Goal: Communication & Community: Answer question/provide support

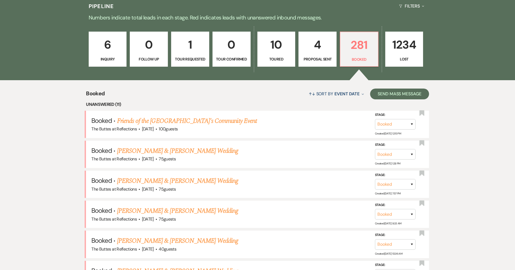
scroll to position [147, 0]
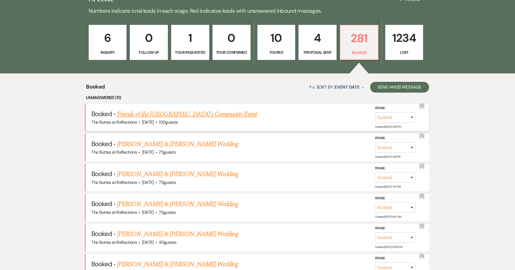
click at [180, 113] on link "Friends of the [GEOGRAPHIC_DATA]'s Community Event" at bounding box center [187, 114] width 140 height 10
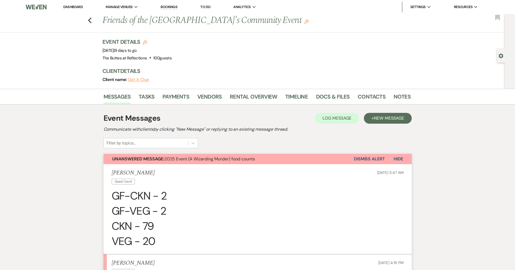
click at [68, 6] on link "Dashboard" at bounding box center [72, 7] width 19 height 5
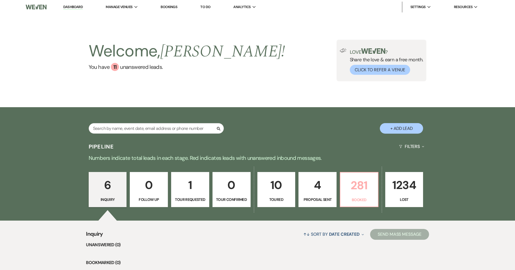
click at [353, 200] on p "Booked" at bounding box center [359, 200] width 31 height 6
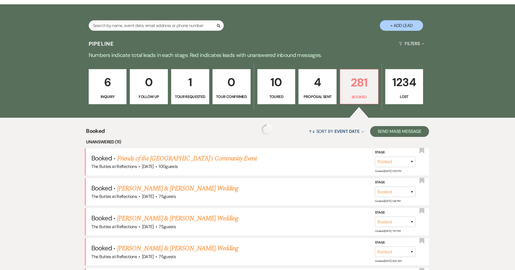
scroll to position [149, 0]
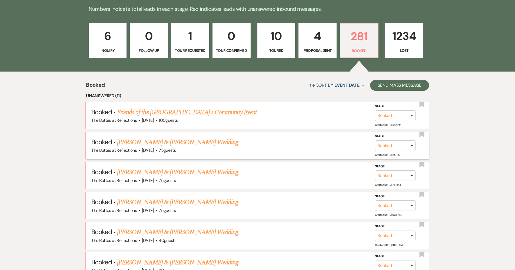
click at [209, 141] on link "[PERSON_NAME] & [PERSON_NAME] Wedding" at bounding box center [177, 143] width 121 height 10
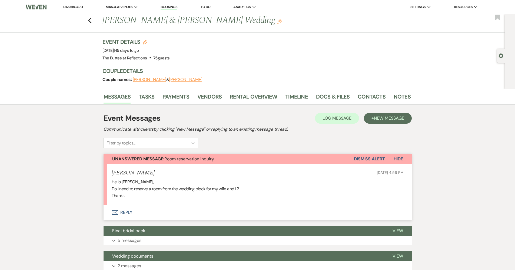
click at [123, 206] on button "Envelope Reply" at bounding box center [258, 212] width 308 height 15
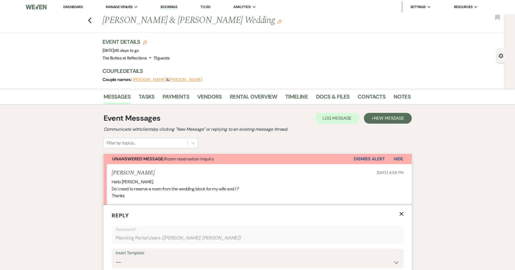
scroll to position [125, 0]
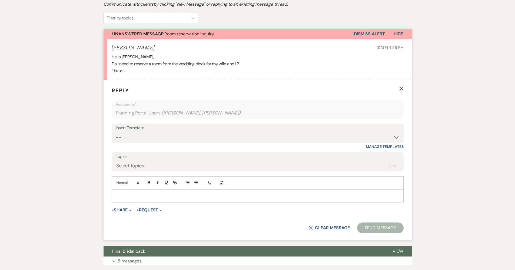
click at [137, 190] on div at bounding box center [257, 196] width 291 height 12
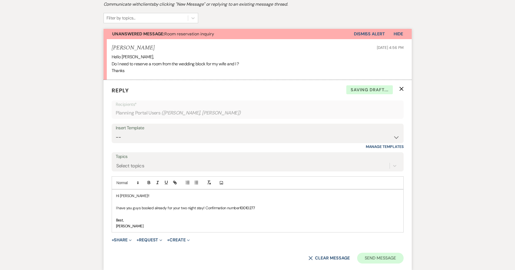
click at [374, 258] on button "Send Message" at bounding box center [380, 258] width 46 height 11
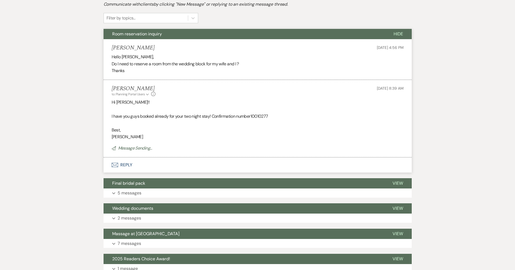
scroll to position [0, 0]
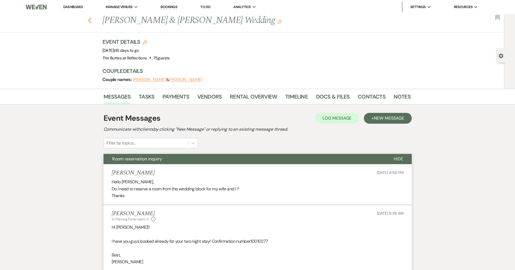
click at [91, 20] on use "button" at bounding box center [90, 21] width 4 height 6
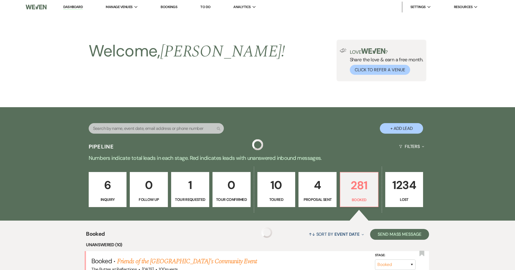
scroll to position [149, 0]
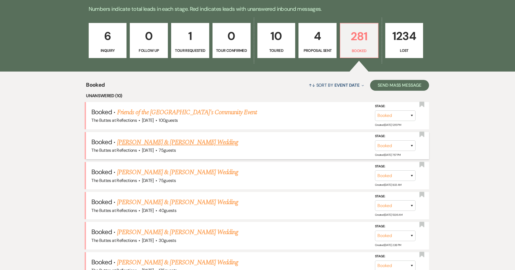
click at [179, 142] on link "[PERSON_NAME] & [PERSON_NAME] Wedding" at bounding box center [177, 143] width 121 height 10
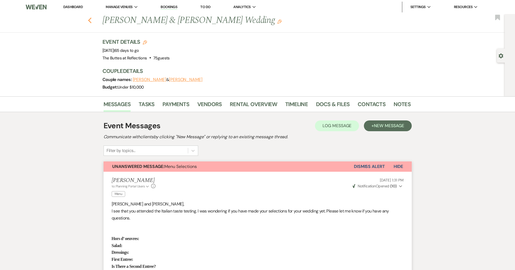
click at [92, 21] on icon "Previous" at bounding box center [90, 20] width 4 height 6
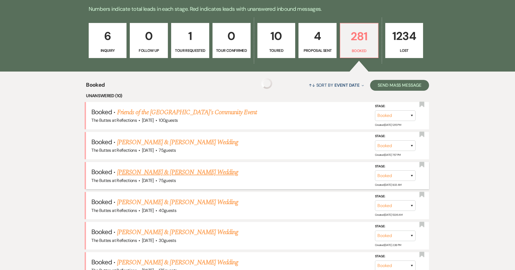
scroll to position [150, 0]
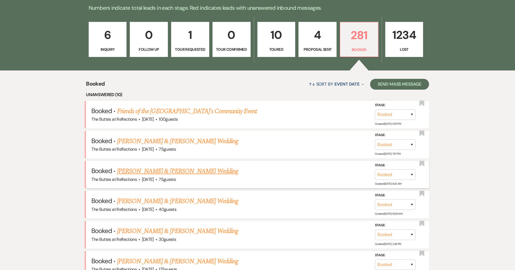
click at [154, 171] on link "[PERSON_NAME] & [PERSON_NAME] Wedding" at bounding box center [177, 172] width 121 height 10
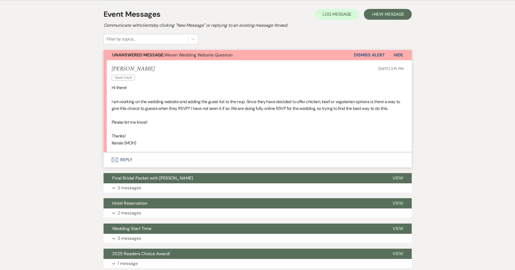
scroll to position [114, 0]
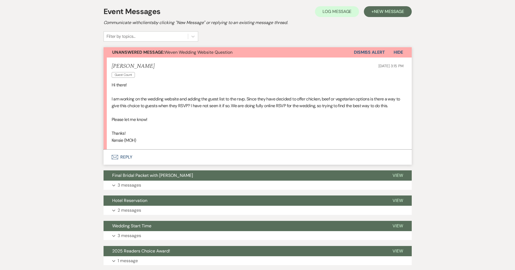
click at [258, 151] on button "Envelope Reply" at bounding box center [258, 157] width 308 height 15
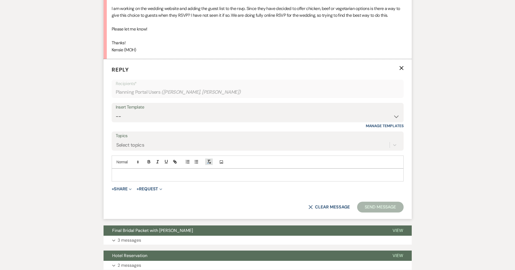
scroll to position [207, 0]
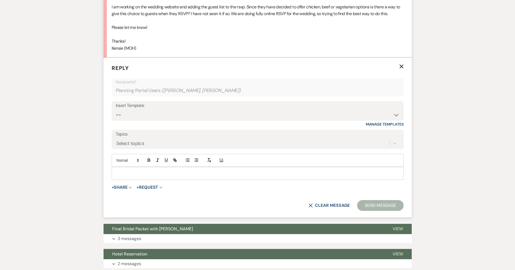
click at [179, 173] on p at bounding box center [257, 174] width 283 height 6
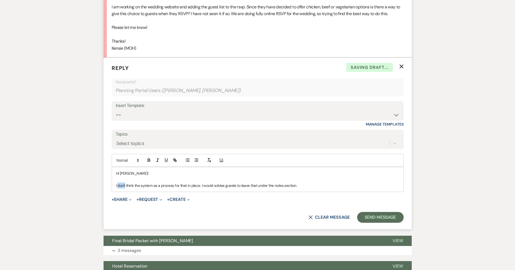
click at [320, 183] on p "I don't think the system as a process for that in place. I would advise guests …" at bounding box center [257, 186] width 283 height 6
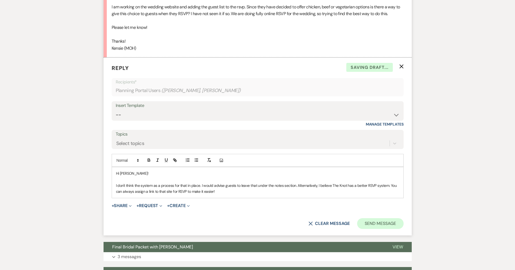
click at [367, 224] on button "Send Message" at bounding box center [380, 223] width 46 height 11
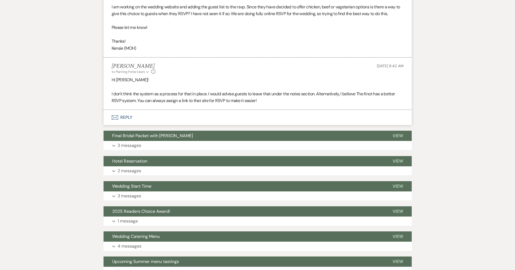
scroll to position [0, 0]
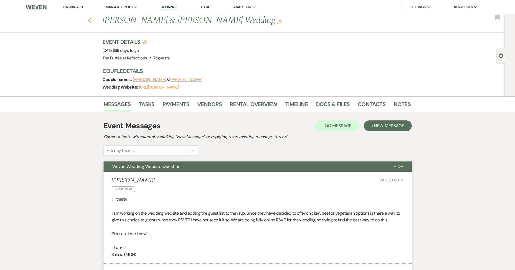
click at [92, 24] on icon "Previous" at bounding box center [90, 20] width 4 height 6
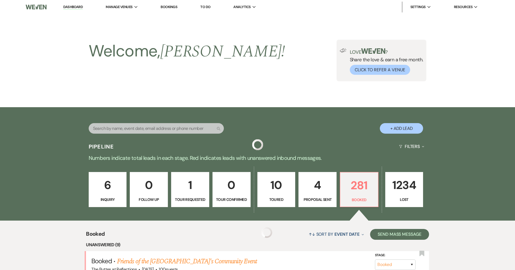
scroll to position [150, 0]
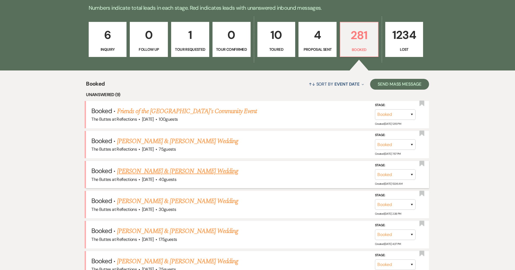
click at [161, 170] on link "[PERSON_NAME] & [PERSON_NAME] Wedding" at bounding box center [177, 172] width 121 height 10
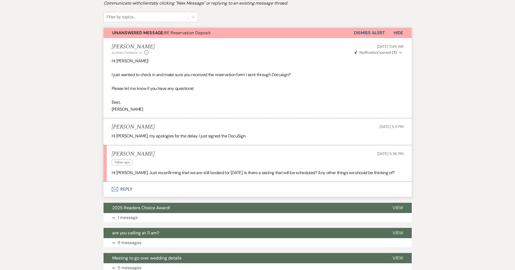
scroll to position [174, 0]
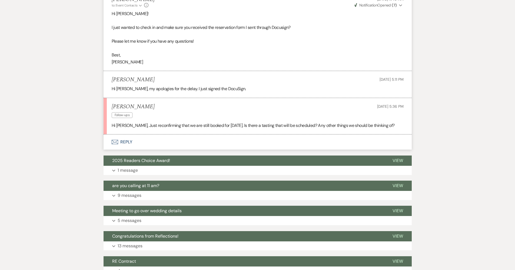
click at [135, 141] on button "Envelope Reply" at bounding box center [258, 142] width 308 height 15
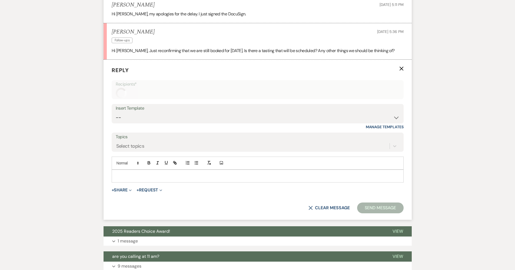
scroll to position [250, 0]
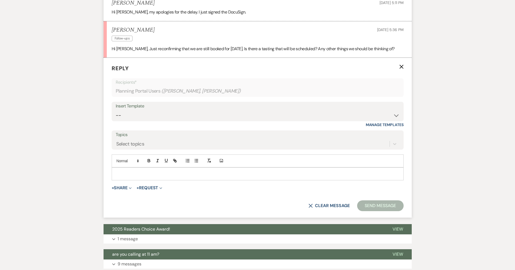
click at [138, 171] on p at bounding box center [257, 174] width 283 height 6
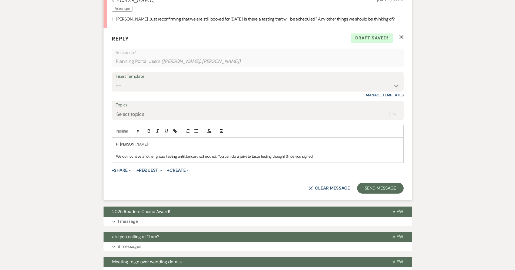
scroll to position [321, 0]
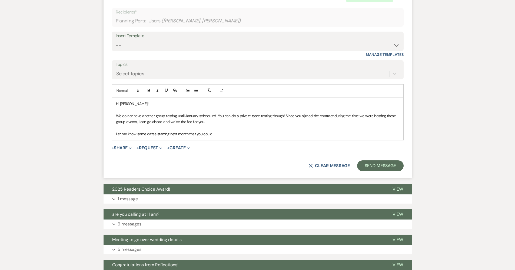
click at [157, 131] on p "Let me know some dates starting next month that you could" at bounding box center [257, 134] width 283 height 6
click at [214, 134] on div "Hi Diane!! We do not have another group tasting until January scheduled. You ca…" at bounding box center [257, 119] width 291 height 43
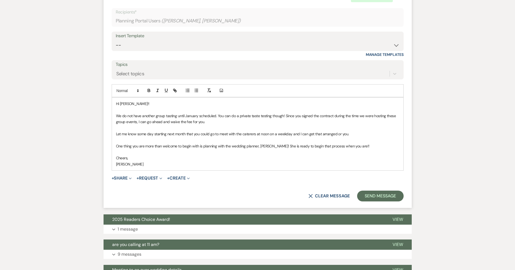
click at [153, 131] on p "Let me know some day starting next month that you could go to meet with the cat…" at bounding box center [257, 134] width 283 height 6
click at [137, 131] on p "Let me know some days starting next month that you could go to meet with the ca…" at bounding box center [257, 134] width 283 height 6
click at [151, 131] on p "Let me know of some days starting next month that you could go to meet with the…" at bounding box center [257, 134] width 283 height 6
drag, startPoint x: 306, startPoint y: 131, endPoint x: 285, endPoint y: 132, distance: 20.8
click at [285, 132] on p "Let me know of some weekdays starting next month that you could go to meet with…" at bounding box center [257, 134] width 283 height 6
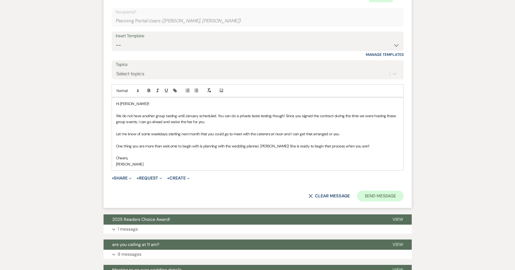
click at [367, 191] on button "Send Message" at bounding box center [380, 196] width 46 height 11
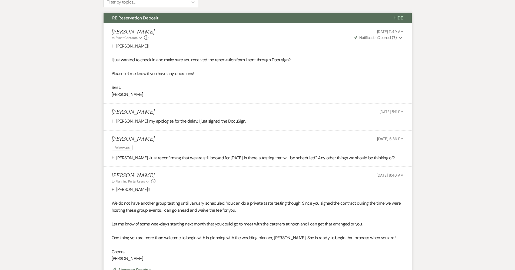
scroll to position [0, 0]
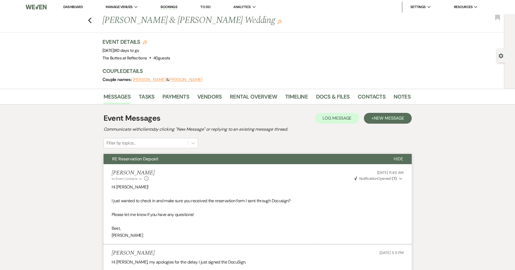
click at [95, 24] on div "Previous Diane Hopkins & Keith Jackson's Wedding Edit Bookmark" at bounding box center [250, 23] width 507 height 19
click at [92, 23] on icon "Previous" at bounding box center [90, 20] width 4 height 6
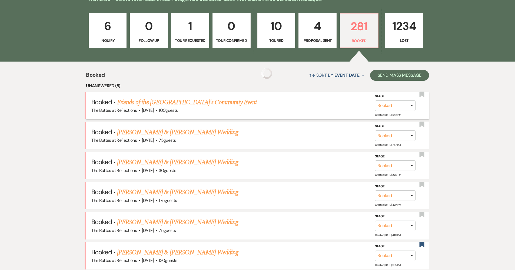
scroll to position [184, 0]
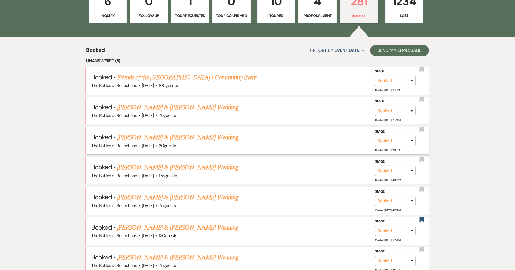
click at [158, 137] on link "[PERSON_NAME] & [PERSON_NAME] Wedding" at bounding box center [177, 138] width 121 height 10
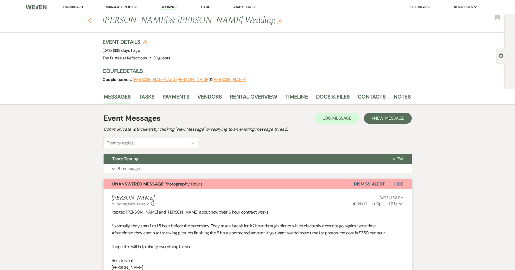
click at [92, 20] on icon "Previous" at bounding box center [90, 20] width 4 height 6
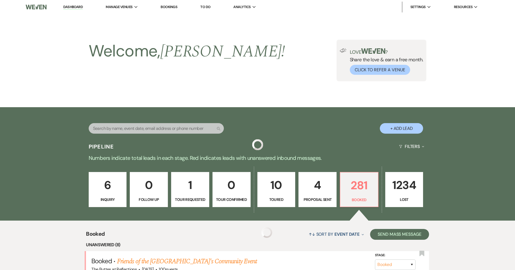
scroll to position [184, 0]
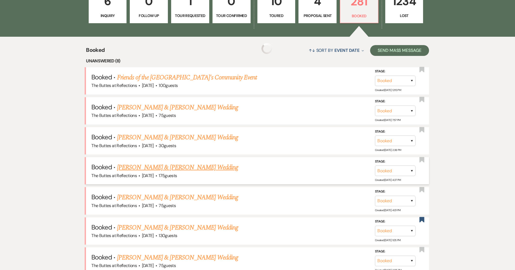
click at [143, 167] on link "[PERSON_NAME] & [PERSON_NAME] Wedding" at bounding box center [177, 168] width 121 height 10
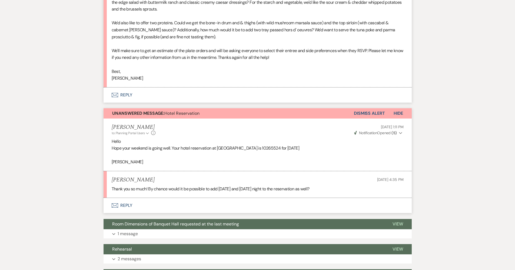
scroll to position [659, 0]
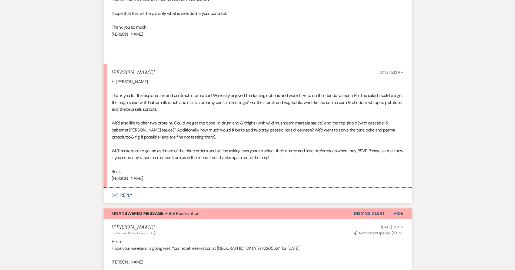
click at [163, 188] on button "Envelope Reply" at bounding box center [258, 195] width 308 height 15
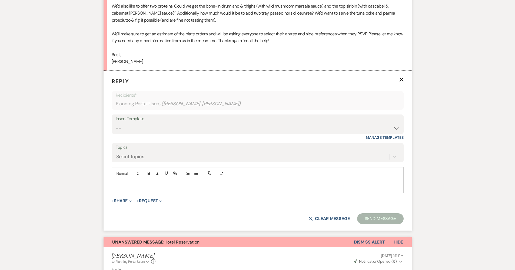
scroll to position [777, 0]
click at [146, 184] on p at bounding box center [257, 187] width 283 height 6
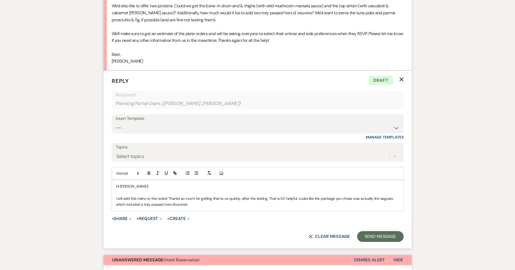
click at [185, 196] on p "I will add this menu to the notes! Thanks so much for getting that to us quickl…" at bounding box center [257, 202] width 283 height 12
click at [210, 196] on p "I will add this menu to the notes! Thanks so much for getting that to us quickl…" at bounding box center [257, 202] width 283 height 12
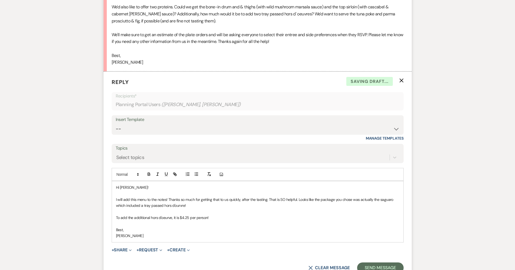
scroll to position [799, 0]
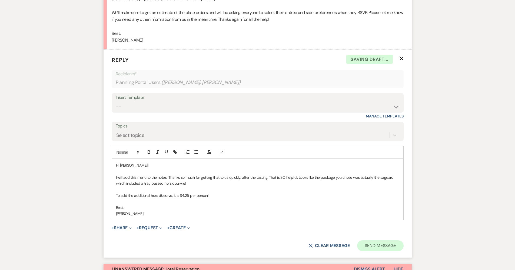
click at [384, 241] on button "Send Message" at bounding box center [380, 246] width 46 height 11
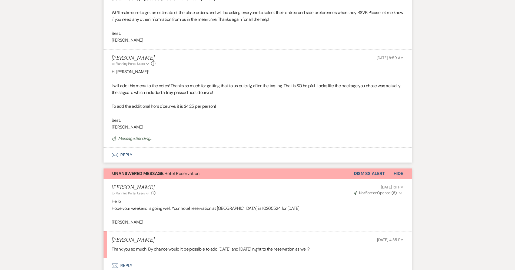
scroll to position [888, 0]
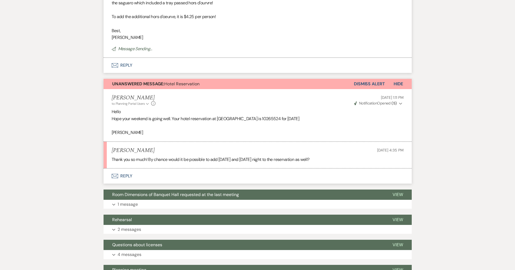
click at [126, 169] on button "Envelope Reply" at bounding box center [258, 176] width 308 height 15
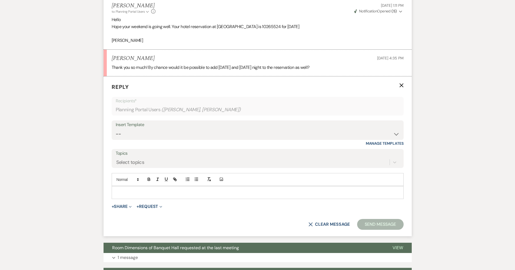
scroll to position [984, 0]
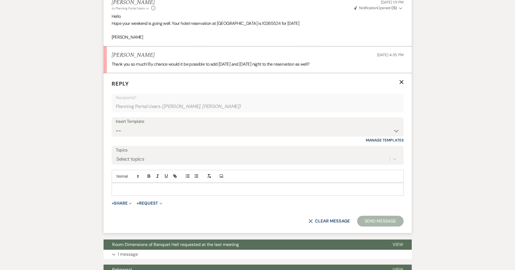
click at [156, 183] on div at bounding box center [257, 189] width 291 height 12
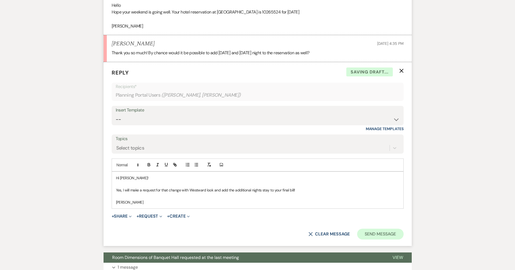
click at [375, 229] on button "Send Message" at bounding box center [380, 234] width 46 height 11
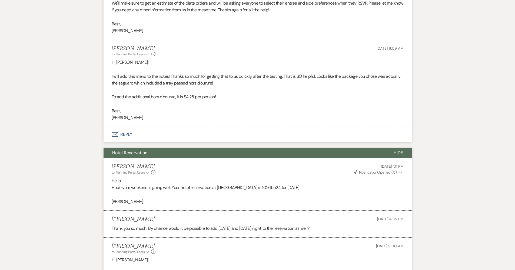
scroll to position [918, 0]
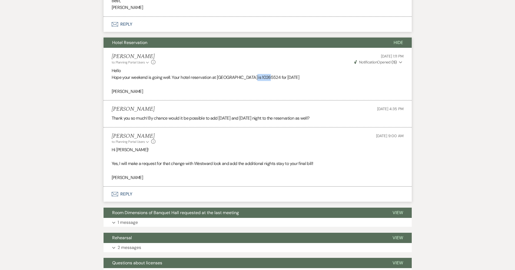
drag, startPoint x: 251, startPoint y: 60, endPoint x: 270, endPoint y: 62, distance: 18.7
click at [270, 74] on p "Hope your weekend is going well. Your hotel reservation at Westward Look is 102…" at bounding box center [258, 77] width 292 height 7
copy p "10265524"
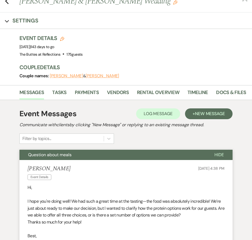
scroll to position [0, 0]
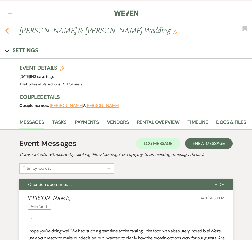
click at [5, 32] on icon "Previous" at bounding box center [7, 31] width 4 height 6
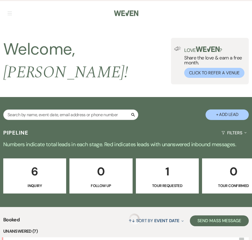
scroll to position [184, 0]
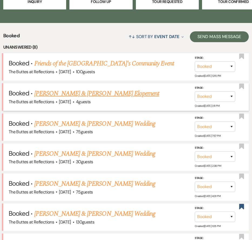
click at [116, 94] on link "[PERSON_NAME] & [PERSON_NAME] Elopement" at bounding box center [96, 94] width 125 height 10
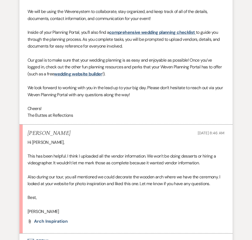
scroll to position [317, 0]
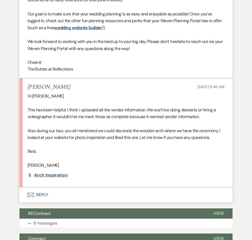
click at [43, 178] on span "Arch Inspiration" at bounding box center [51, 175] width 34 height 6
click at [51, 191] on button "Envelope Reply" at bounding box center [125, 194] width 213 height 15
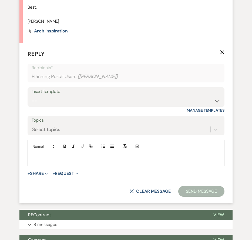
scroll to position [464, 0]
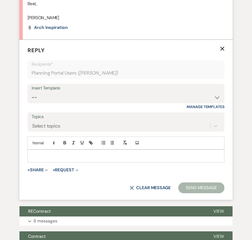
click at [64, 153] on p at bounding box center [126, 156] width 188 height 6
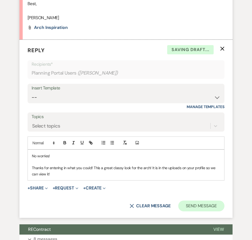
click at [201, 205] on button "Send Message" at bounding box center [201, 206] width 46 height 11
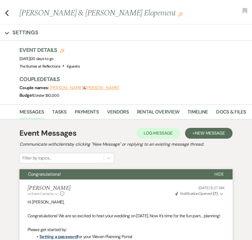
scroll to position [0, 0]
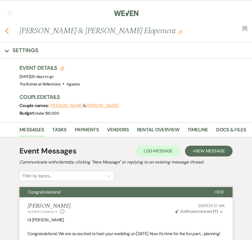
click at [8, 30] on icon "Previous" at bounding box center [7, 31] width 4 height 6
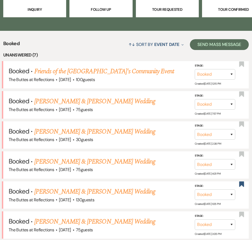
scroll to position [104, 0]
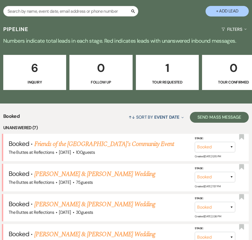
drag, startPoint x: 102, startPoint y: 103, endPoint x: 121, endPoint y: 104, distance: 18.4
click at [160, 118] on span "Event Date" at bounding box center [166, 117] width 25 height 6
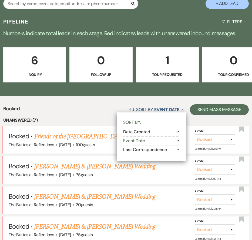
scroll to position [130, 0]
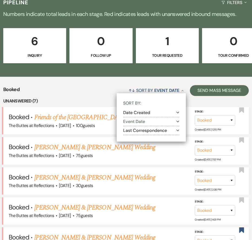
click at [150, 131] on button "Last Correspondence Expand" at bounding box center [151, 130] width 56 height 4
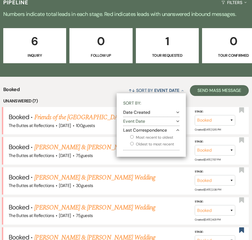
click at [157, 138] on label "Most recent to oldest" at bounding box center [154, 137] width 49 height 7
click at [134, 138] on input "Most recent to oldest" at bounding box center [132, 137] width 4 height 4
radio input "true"
click at [111, 87] on button "↑↓ Sort By Last Correspondence Collapse" at bounding box center [142, 90] width 87 height 14
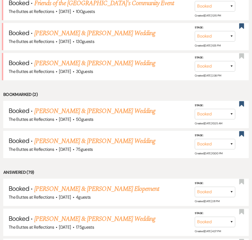
scroll to position [408, 0]
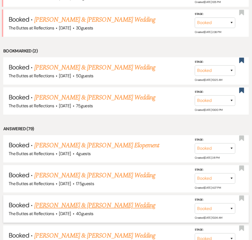
click at [51, 201] on link "[PERSON_NAME] & [PERSON_NAME] Wedding" at bounding box center [94, 206] width 121 height 10
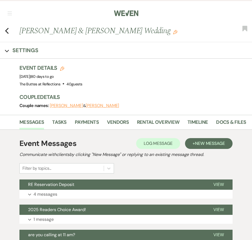
click at [3, 32] on div "Previous Diane Hopkins & Keith Jackson's Wedding Edit Bookmark" at bounding box center [124, 33] width 255 height 17
click at [6, 32] on use "button" at bounding box center [7, 31] width 4 height 6
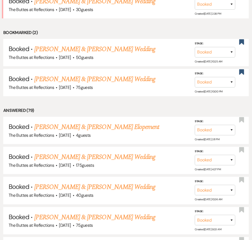
scroll to position [444, 0]
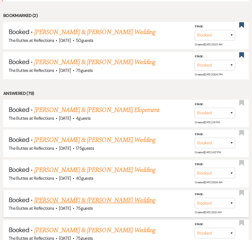
click at [107, 195] on link "[PERSON_NAME] & [PERSON_NAME] Wedding" at bounding box center [94, 200] width 121 height 10
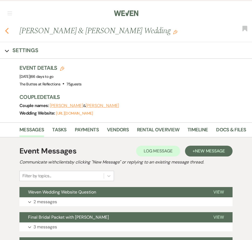
click at [7, 33] on icon "Previous" at bounding box center [7, 31] width 4 height 6
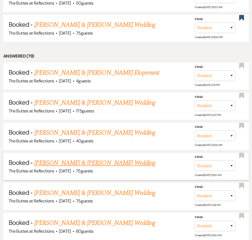
scroll to position [484, 0]
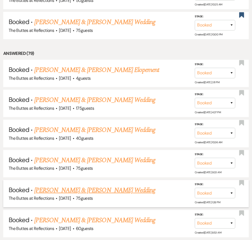
click at [80, 185] on link "[PERSON_NAME] & [PERSON_NAME] Wedding" at bounding box center [94, 190] width 121 height 10
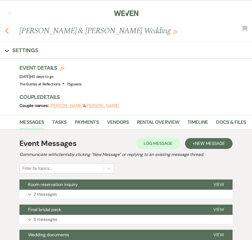
click at [6, 28] on icon "Previous" at bounding box center [7, 31] width 4 height 6
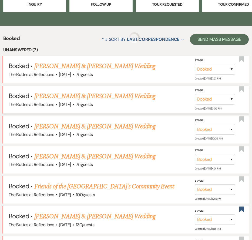
scroll to position [135, 0]
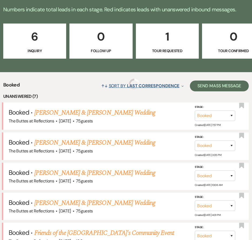
click at [151, 84] on span "Last Correspondence" at bounding box center [153, 86] width 52 height 6
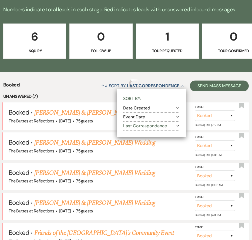
click at [142, 106] on button "Date Created Expand" at bounding box center [151, 108] width 56 height 4
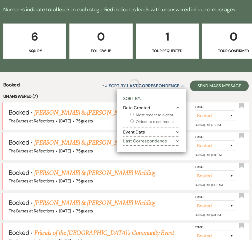
click at [127, 131] on button "Event Date Expand" at bounding box center [151, 132] width 56 height 4
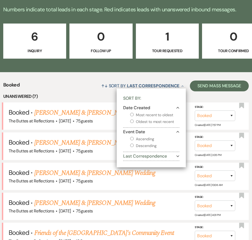
click at [140, 139] on label "Ascending" at bounding box center [154, 139] width 49 height 7
click at [134, 139] on input "Ascending" at bounding box center [132, 139] width 4 height 4
radio input "true"
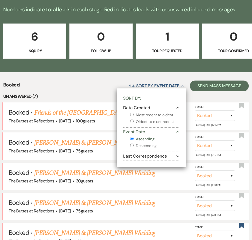
click at [79, 90] on div "↑↓ Sort By Event Date Collapse Sort By: Date Created Collapse Most recent to ol…" at bounding box center [134, 86] width 229 height 14
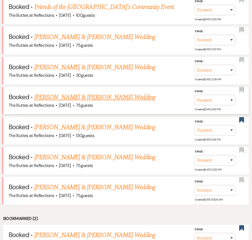
scroll to position [196, 0]
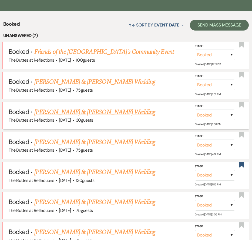
click at [107, 111] on link "[PERSON_NAME] & [PERSON_NAME] Wedding" at bounding box center [94, 112] width 121 height 10
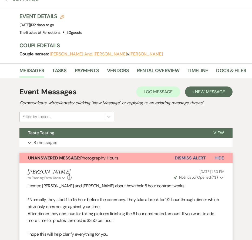
scroll to position [2, 0]
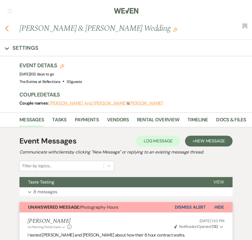
click at [6, 28] on icon "Previous" at bounding box center [7, 28] width 4 height 6
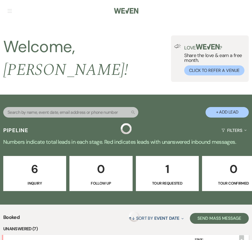
scroll to position [196, 0]
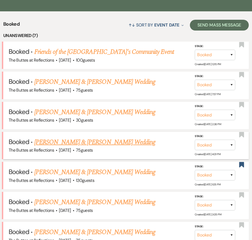
click at [67, 140] on link "[PERSON_NAME] & [PERSON_NAME] Wedding" at bounding box center [94, 142] width 121 height 10
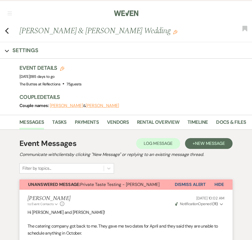
click at [4, 30] on div "Previous Nick Behling & Kelsey Kraft's Wedding Edit Bookmark" at bounding box center [124, 33] width 255 height 17
click at [6, 32] on use "button" at bounding box center [7, 31] width 4 height 6
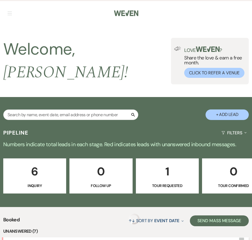
scroll to position [196, 0]
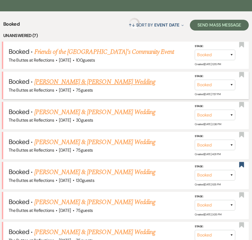
click at [53, 79] on link "[PERSON_NAME] & [PERSON_NAME] Wedding" at bounding box center [94, 82] width 121 height 10
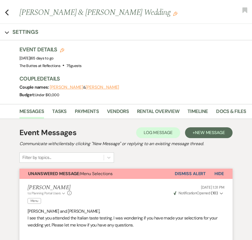
scroll to position [39, 0]
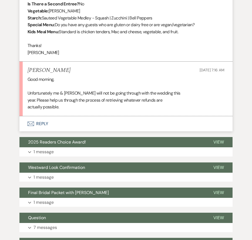
click at [85, 116] on button "Envelope Reply" at bounding box center [125, 123] width 213 height 15
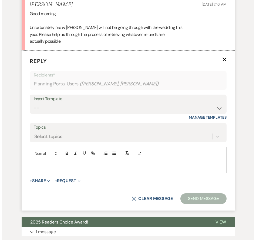
scroll to position [587, 0]
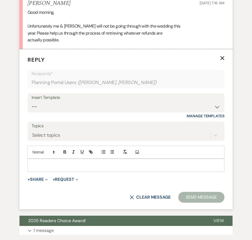
click at [37, 173] on form "Reply X Recipients* Planning Portal Users ( Cameron Zuniga, Jennifer Sulik ) In…" at bounding box center [125, 129] width 213 height 160
click at [37, 177] on button "+ Share Expand" at bounding box center [38, 179] width 20 height 4
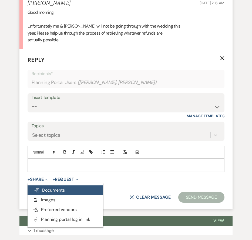
click at [56, 185] on button "Doc Upload Documents" at bounding box center [66, 190] width 76 height 10
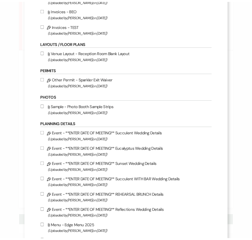
scroll to position [0, 0]
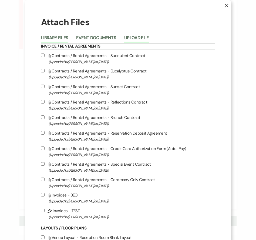
click at [128, 36] on button "Upload File" at bounding box center [136, 40] width 25 height 8
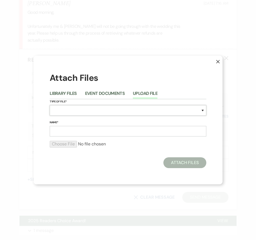
select select "10"
click at [86, 131] on input "Name*" at bounding box center [128, 131] width 157 height 11
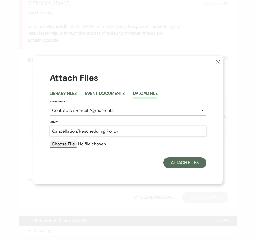
type input "Cancellation/Rescheduling Policy"
click at [54, 146] on input "file" at bounding box center [128, 144] width 157 height 6
type input "C:\fakepath\Cancellation and Posponement Clauses.pdf"
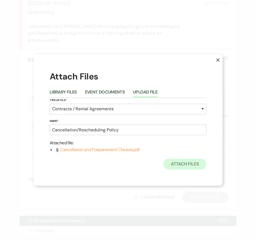
click at [176, 165] on button "Attach Files" at bounding box center [185, 164] width 43 height 11
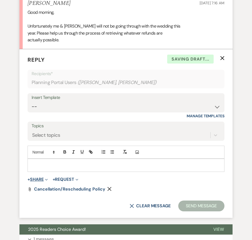
click at [45, 177] on span "Expand" at bounding box center [46, 180] width 4 height 6
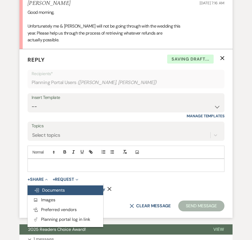
click at [51, 187] on span "Doc Upload Documents" at bounding box center [49, 190] width 31 height 6
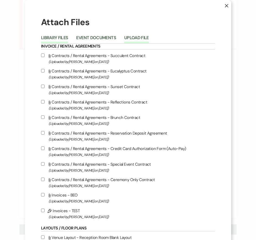
click at [130, 40] on button "Upload File" at bounding box center [136, 40] width 25 height 8
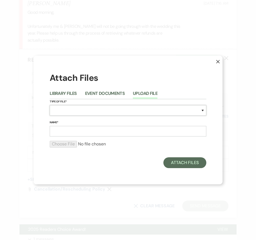
select select "10"
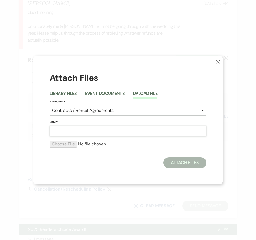
click at [81, 130] on input "Name*" at bounding box center [128, 131] width 157 height 11
type input "C"
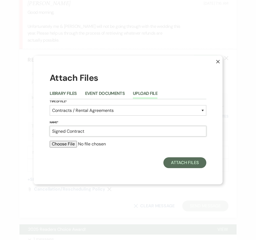
type input "Signed Contract"
click at [75, 142] on input "file" at bounding box center [128, 144] width 157 height 6
type input "C:\fakepath\Sulik 10-24-2025 Contract.pdf"
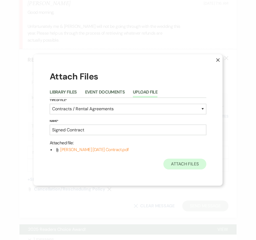
click at [176, 168] on button "Attach Files" at bounding box center [185, 164] width 43 height 11
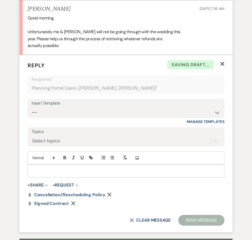
scroll to position [556, 0]
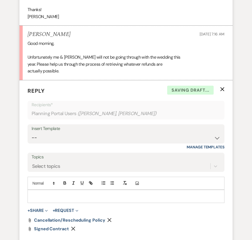
click at [71, 190] on div at bounding box center [126, 196] width 197 height 12
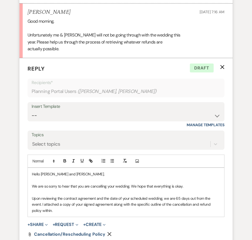
scroll to position [657, 0]
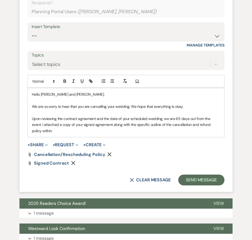
click at [85, 119] on p "Upon reviewing the contract agreement and the date of your scheduled wedding, w…" at bounding box center [126, 125] width 188 height 18
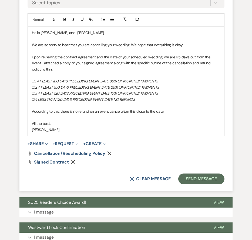
scroll to position [715, 0]
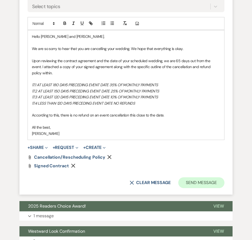
click at [195, 177] on button "Send Message" at bounding box center [201, 182] width 46 height 11
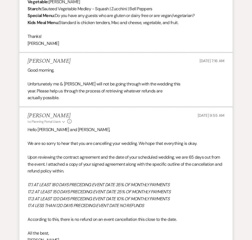
scroll to position [538, 0]
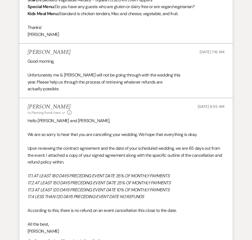
click at [198, 153] on p "Upon reviewing the contract agreement and the date of your scheduled wedding, w…" at bounding box center [126, 155] width 197 height 21
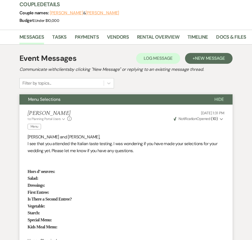
scroll to position [0, 0]
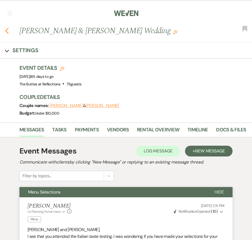
click at [8, 31] on icon "Previous" at bounding box center [7, 31] width 4 height 6
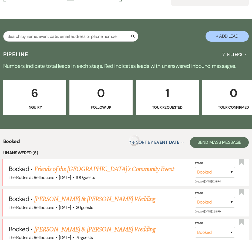
scroll to position [11, 0]
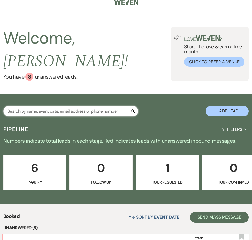
click at [95, 106] on input "text" at bounding box center [70, 111] width 135 height 11
type input "yanez"
select select "8"
select select "5"
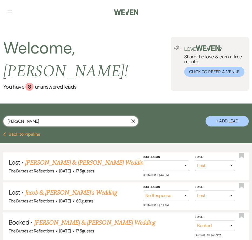
scroll to position [46, 0]
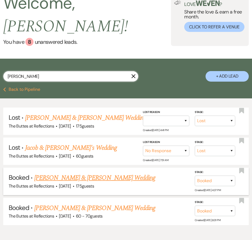
type input "yanez"
click at [86, 173] on link "[PERSON_NAME] & [PERSON_NAME] Wedding" at bounding box center [94, 178] width 121 height 10
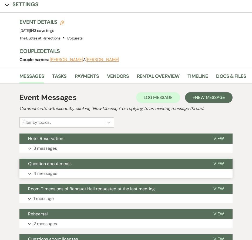
click at [66, 170] on button "Expand 4 messages" at bounding box center [125, 173] width 213 height 9
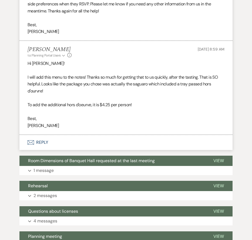
click at [52, 135] on button "Envelope Reply" at bounding box center [125, 142] width 213 height 15
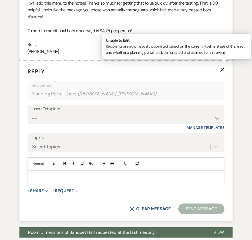
scroll to position [1043, 0]
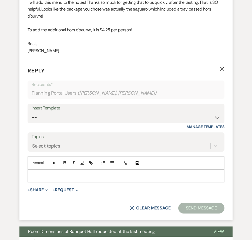
click at [102, 173] on p at bounding box center [126, 176] width 188 height 6
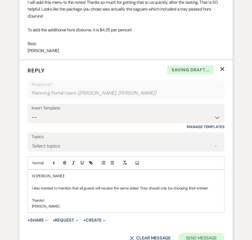
click at [199, 233] on button "Send Message" at bounding box center [201, 238] width 46 height 11
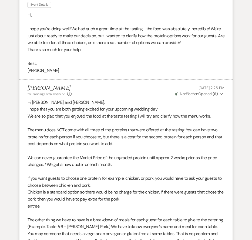
scroll to position [0, 0]
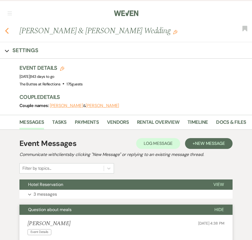
click at [7, 30] on use "button" at bounding box center [7, 31] width 4 height 6
select select "8"
select select "5"
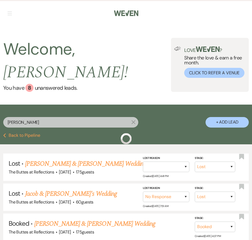
scroll to position [46, 0]
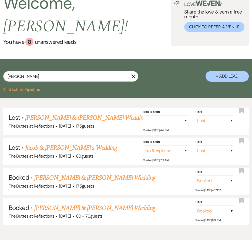
click at [24, 87] on button "Previous Back to Pipeline" at bounding box center [21, 89] width 37 height 4
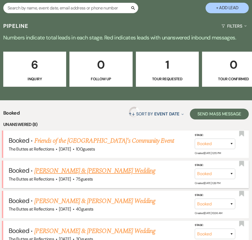
scroll to position [179, 0]
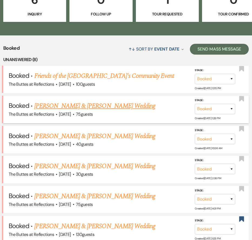
click at [91, 101] on link "[PERSON_NAME] & [PERSON_NAME] Wedding" at bounding box center [94, 106] width 121 height 10
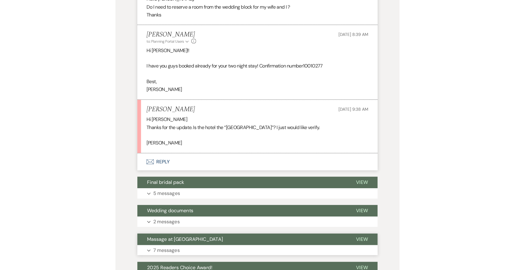
scroll to position [207, 0]
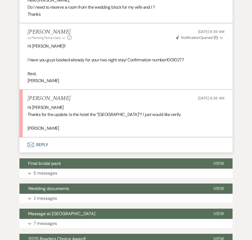
click at [165, 18] on li "Orlando Black Aug 18, 2025, 4:56 PM Hello Felicia, Do I need to reserve a room …" at bounding box center [125, 3] width 213 height 41
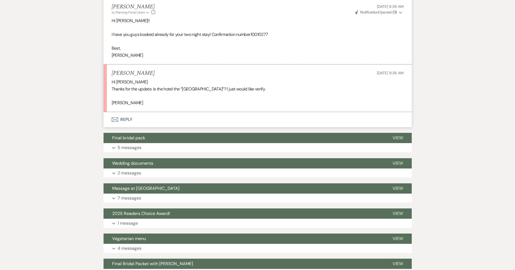
click at [123, 118] on button "Envelope Reply" at bounding box center [258, 119] width 308 height 15
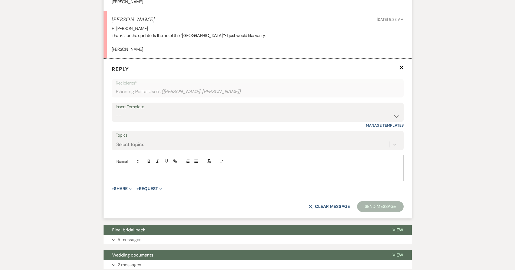
scroll to position [261, 0]
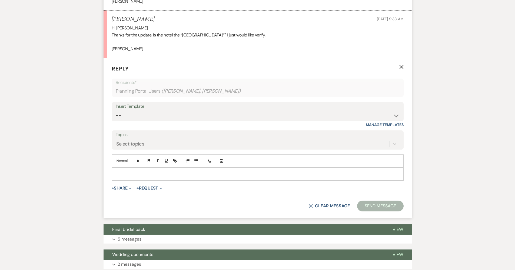
click at [146, 171] on p at bounding box center [257, 174] width 283 height 6
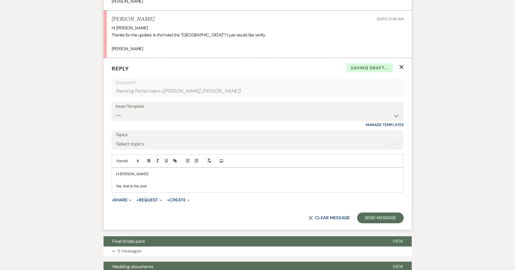
click at [119, 171] on p "HI Jackie!" at bounding box center [257, 174] width 283 height 6
click at [383, 216] on button "Send Message" at bounding box center [380, 218] width 46 height 11
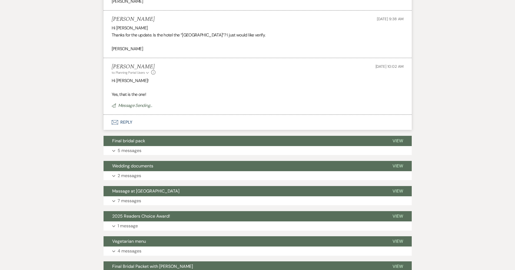
scroll to position [0, 0]
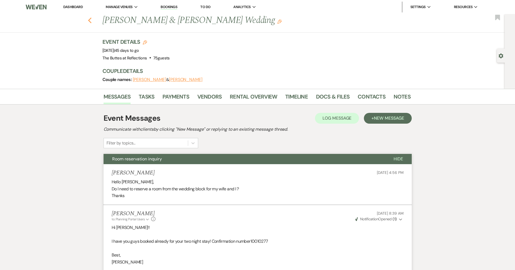
click at [91, 22] on use "button" at bounding box center [90, 21] width 4 height 6
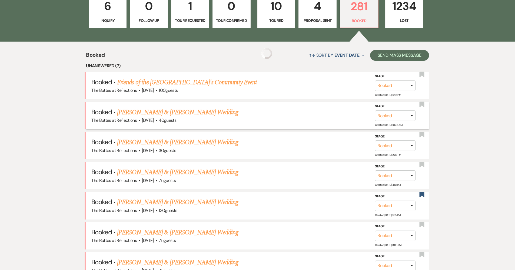
scroll to position [180, 0]
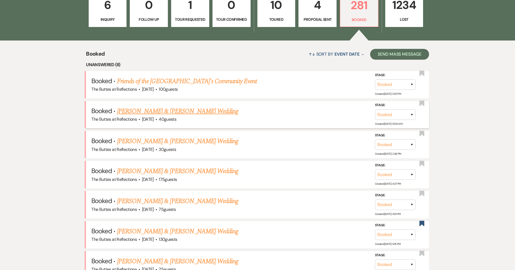
click at [157, 120] on span "·" at bounding box center [156, 120] width 2 height 0
click at [167, 112] on link "[PERSON_NAME] & [PERSON_NAME] Wedding" at bounding box center [177, 112] width 121 height 10
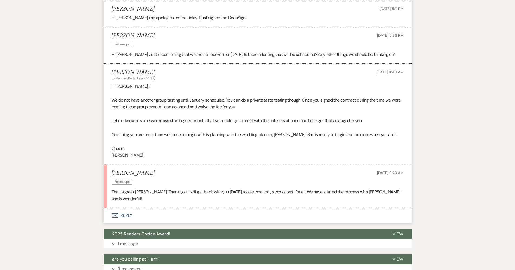
scroll to position [295, 0]
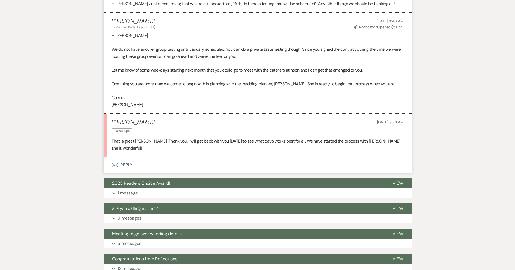
click at [112, 163] on icon "Envelope" at bounding box center [115, 165] width 6 height 4
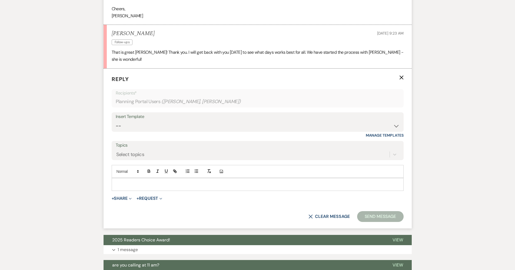
scroll to position [386, 0]
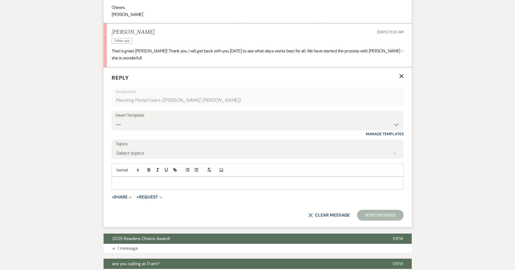
click at [138, 180] on p at bounding box center [257, 183] width 283 height 6
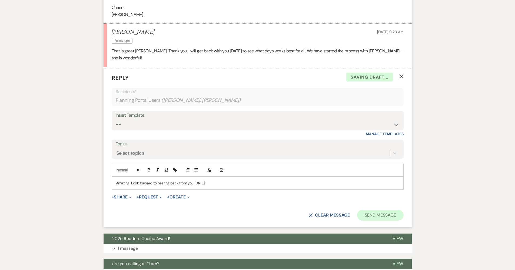
click at [372, 210] on button "Send Message" at bounding box center [380, 215] width 46 height 11
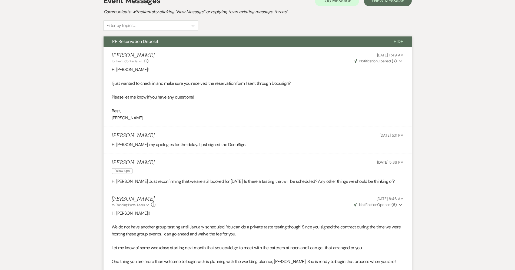
scroll to position [0, 0]
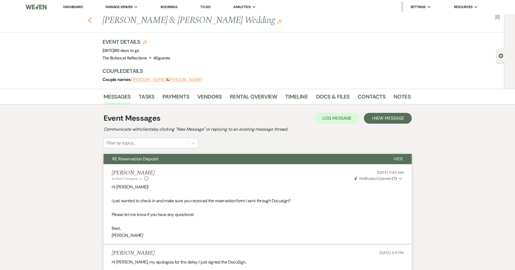
click at [92, 20] on icon "Previous" at bounding box center [90, 20] width 4 height 6
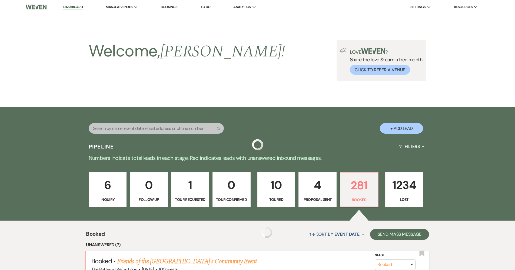
scroll to position [180, 0]
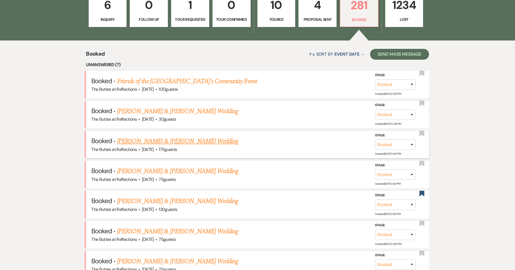
click at [149, 140] on link "[PERSON_NAME] & [PERSON_NAME] Wedding" at bounding box center [177, 142] width 121 height 10
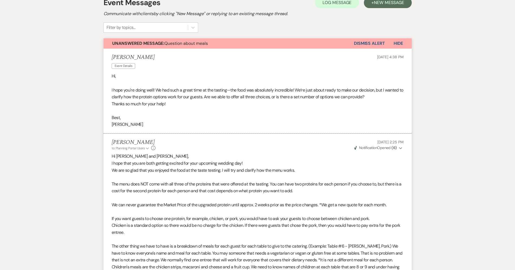
scroll to position [72, 0]
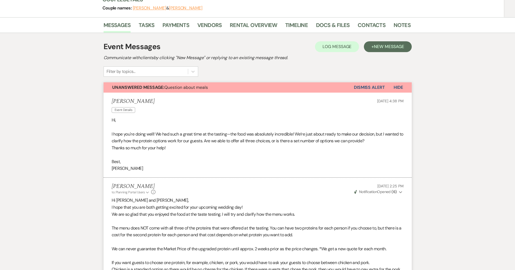
click at [370, 87] on button "Dismiss Alert" at bounding box center [369, 87] width 31 height 10
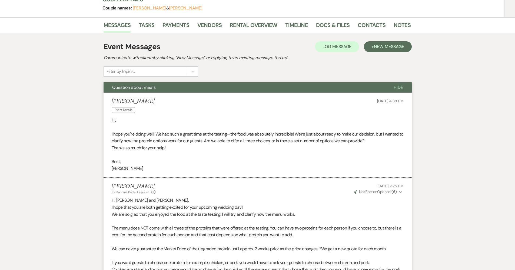
scroll to position [0, 0]
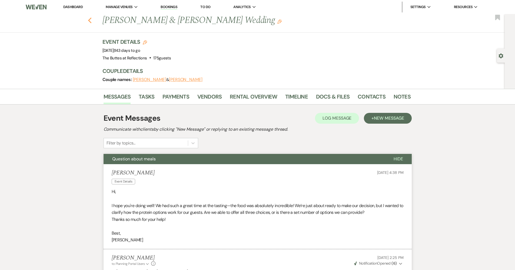
click at [92, 24] on icon "Previous" at bounding box center [90, 20] width 4 height 6
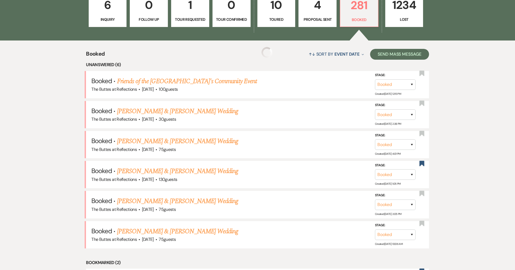
scroll to position [181, 0]
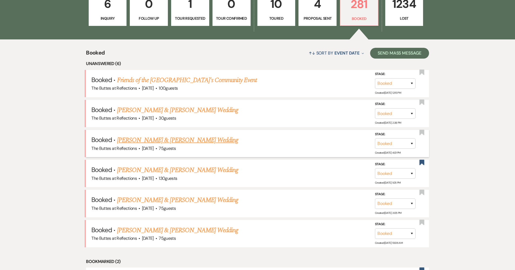
click at [189, 138] on link "[PERSON_NAME] & [PERSON_NAME] Wedding" at bounding box center [177, 140] width 121 height 10
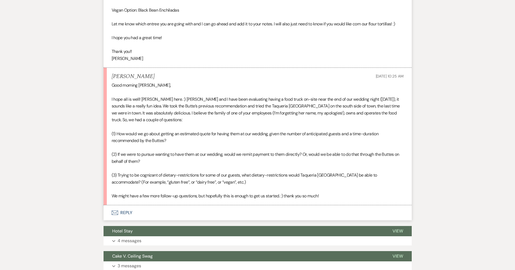
scroll to position [1134, 0]
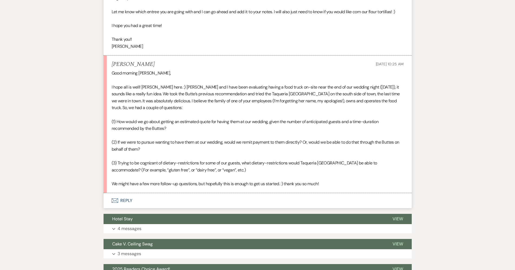
click at [156, 193] on button "Envelope Reply" at bounding box center [258, 200] width 308 height 15
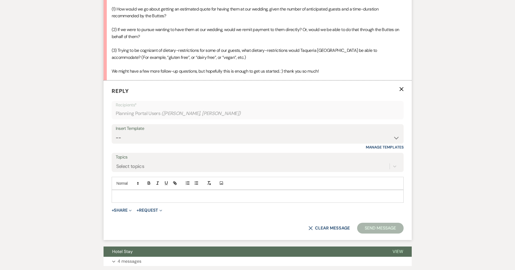
scroll to position [1249, 0]
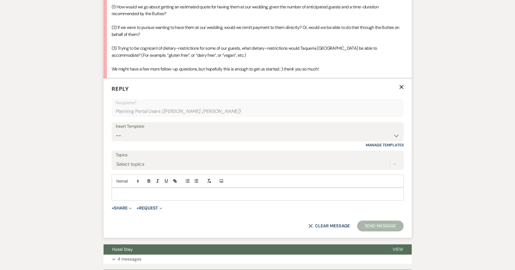
click at [177, 191] on p at bounding box center [257, 194] width 283 height 6
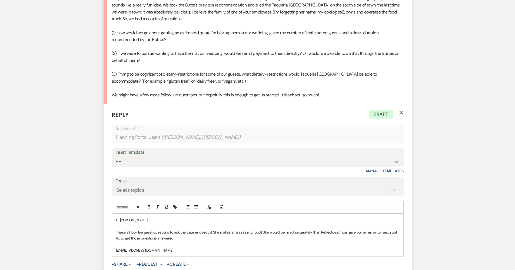
scroll to position [1248, 0]
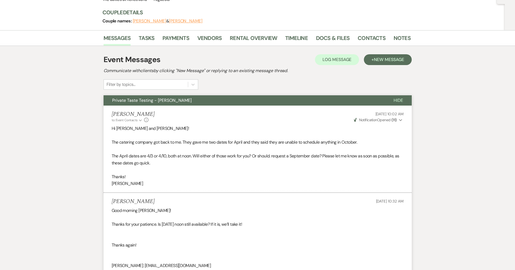
scroll to position [0, 0]
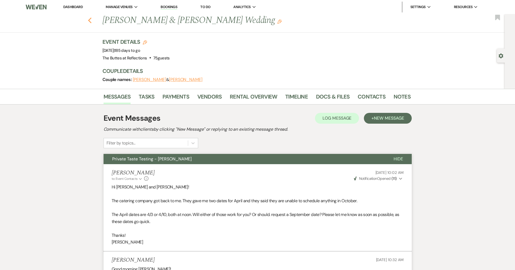
click at [91, 18] on use "button" at bounding box center [90, 21] width 4 height 6
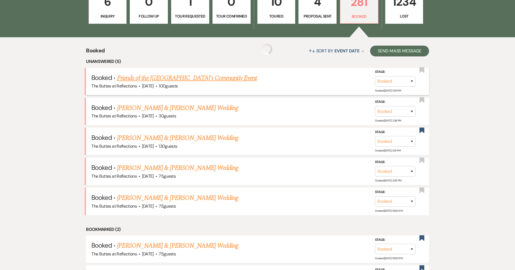
scroll to position [187, 0]
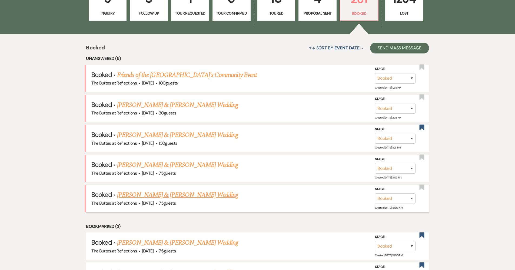
click at [181, 192] on link "[PERSON_NAME] & [PERSON_NAME] Wedding" at bounding box center [177, 195] width 121 height 10
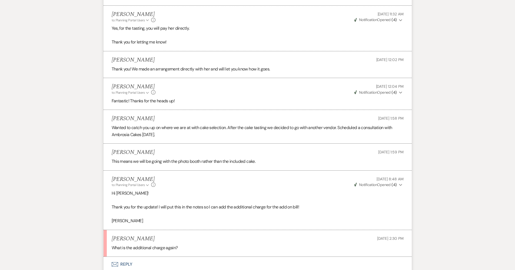
scroll to position [1159, 0]
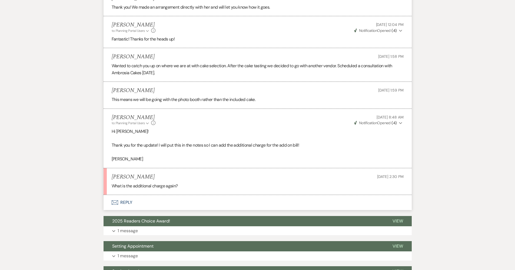
click at [156, 202] on button "Envelope Reply" at bounding box center [258, 202] width 308 height 15
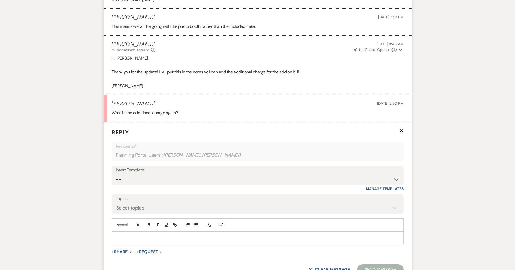
scroll to position [1352, 0]
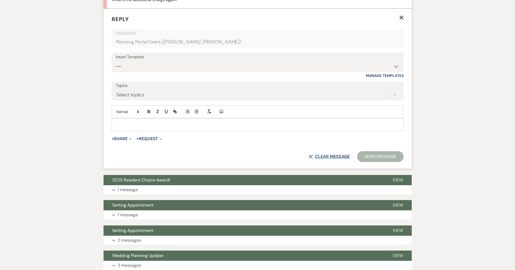
click at [340, 155] on button "X Clear message" at bounding box center [328, 157] width 41 height 4
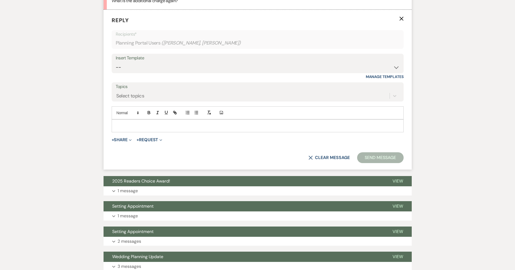
scroll to position [1258, 0]
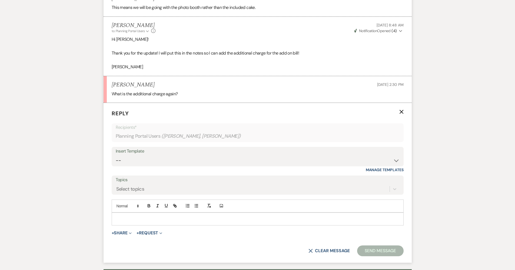
click at [406, 108] on form "Reply X Recipients* Planning Portal Users ( Alexis Lopez, Geoffrey Knopf ) Inse…" at bounding box center [258, 183] width 308 height 160
click at [405, 109] on form "Reply X Recipients* Planning Portal Users ( Alexis Lopez, Geoffrey Knopf ) Inse…" at bounding box center [258, 183] width 308 height 160
click at [404, 108] on form "Reply X Recipients* Planning Portal Users ( Alexis Lopez, Geoffrey Knopf ) Inse…" at bounding box center [258, 183] width 308 height 160
click at [405, 109] on form "Reply X Recipients* Planning Portal Users ( Alexis Lopez, Geoffrey Knopf ) Inse…" at bounding box center [258, 183] width 308 height 160
click at [401, 110] on icon "X" at bounding box center [401, 112] width 4 height 4
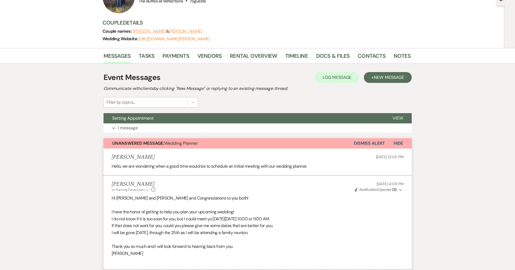
scroll to position [7, 0]
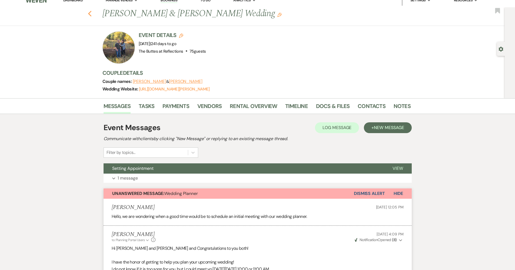
click at [92, 16] on icon "Previous" at bounding box center [90, 14] width 4 height 6
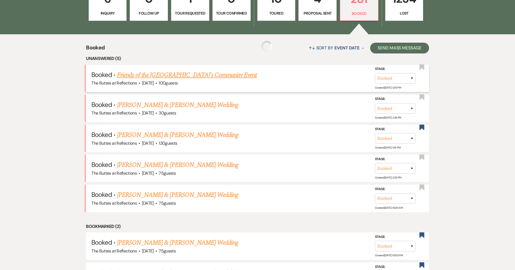
scroll to position [193, 0]
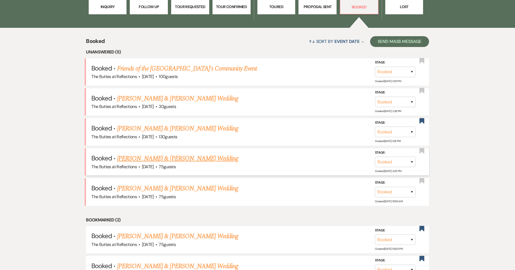
click at [182, 156] on link "[PERSON_NAME] & [PERSON_NAME] Wedding" at bounding box center [177, 159] width 121 height 10
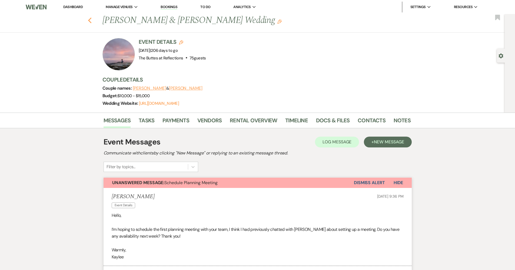
click at [91, 22] on icon "Previous" at bounding box center [90, 20] width 4 height 6
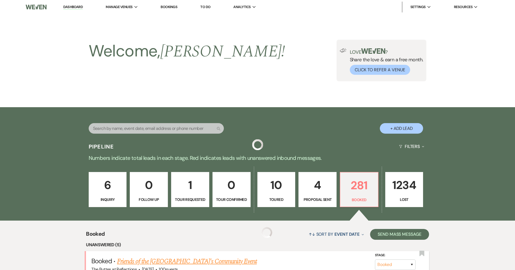
scroll to position [193, 0]
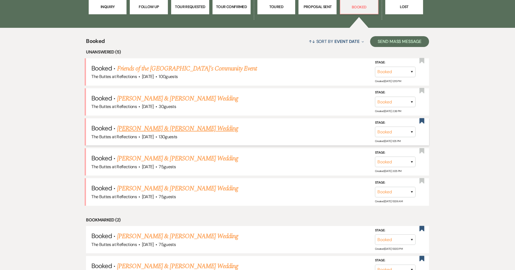
click at [137, 124] on link "[PERSON_NAME] & [PERSON_NAME] Wedding" at bounding box center [177, 129] width 121 height 10
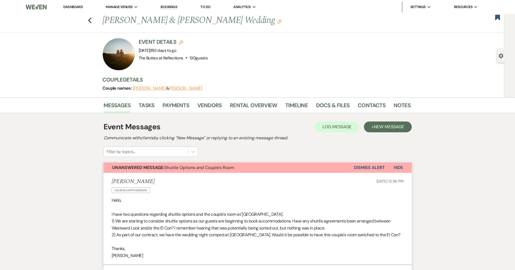
click at [377, 169] on button "Dismiss Alert" at bounding box center [369, 168] width 31 height 10
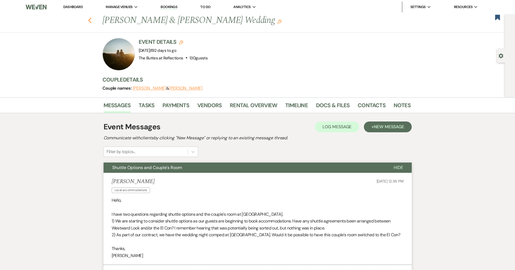
click at [91, 19] on use "button" at bounding box center [90, 21] width 4 height 6
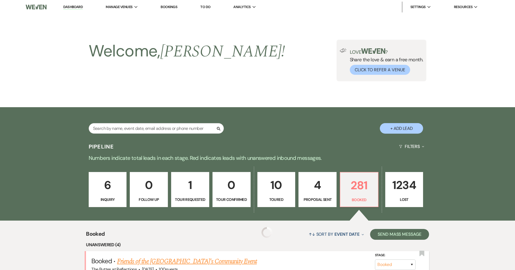
scroll to position [193, 0]
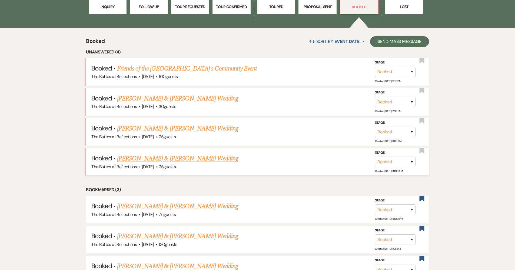
click at [182, 155] on link "[PERSON_NAME] & [PERSON_NAME] Wedding" at bounding box center [177, 159] width 121 height 10
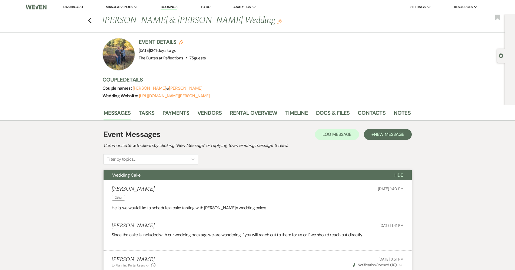
click at [75, 8] on link "Dashboard" at bounding box center [72, 7] width 19 height 5
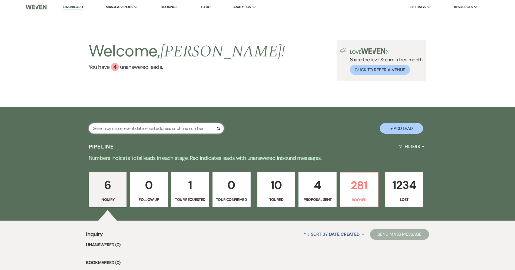
click at [139, 129] on input "text" at bounding box center [156, 128] width 135 height 11
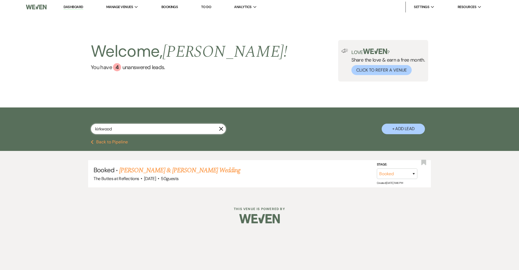
type input "kirkwood"
click at [117, 141] on button "Previous Back to Pipeline" at bounding box center [109, 142] width 37 height 4
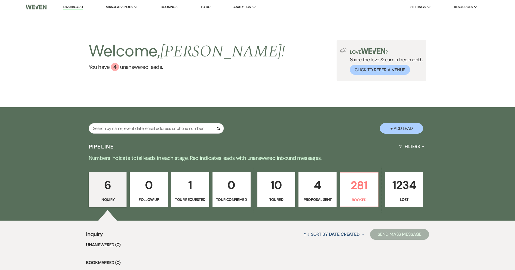
scroll to position [44, 0]
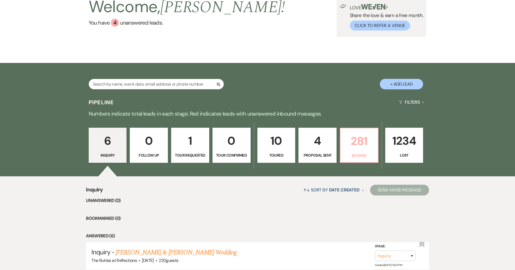
click at [357, 140] on p "281" at bounding box center [359, 141] width 31 height 18
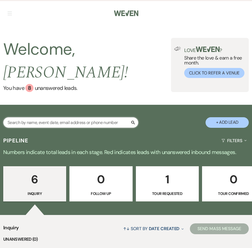
click at [64, 117] on input "text" at bounding box center [70, 122] width 135 height 11
type input "yanez"
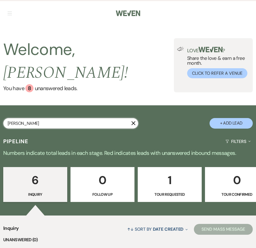
select select "8"
select select "5"
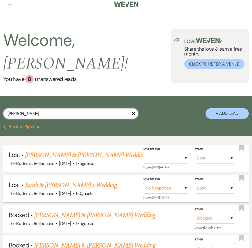
scroll to position [32, 0]
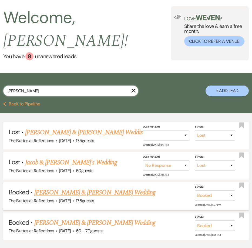
type input "[PERSON_NAME]"
click at [92, 187] on link "[PERSON_NAME] & [PERSON_NAME] Wedding" at bounding box center [94, 192] width 121 height 10
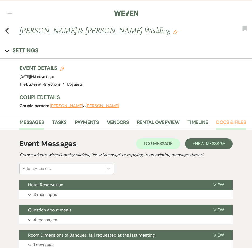
click at [222, 123] on link "Docs & Files" at bounding box center [231, 123] width 30 height 11
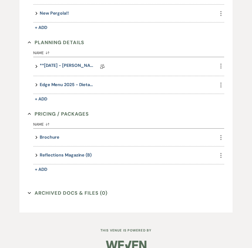
scroll to position [295, 0]
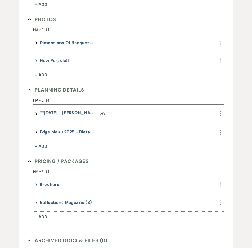
click at [68, 110] on link "**January 10, 2026 - Yanez, ** Eucalyptus Wedding Details" at bounding box center [67, 113] width 54 height 8
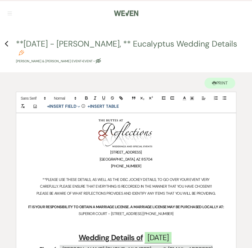
click at [21, 49] on button "**January 10, 2026 - Yanez, ** Eucalyptus Wedding Details Pencil Nicholas Quatr…" at bounding box center [128, 52] width 224 height 24
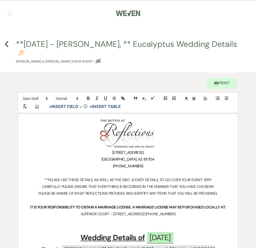
select select "63"
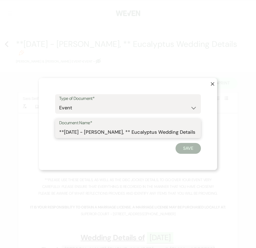
drag, startPoint x: 101, startPoint y: 132, endPoint x: 65, endPoint y: 134, distance: 36.8
click at [65, 134] on input "**January 10, 2026 - Yanez, ** Eucalyptus Wedding Details" at bounding box center [128, 132] width 138 height 11
type input "**08/01/2025 - Yanez, ** Eucalyptus Wedding Details"
click at [188, 148] on button "Save" at bounding box center [188, 148] width 25 height 11
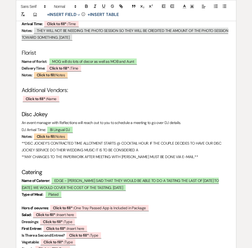
scroll to position [1429, 0]
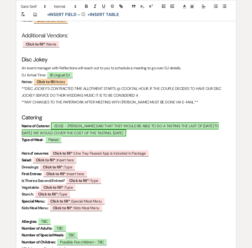
click at [72, 122] on span "EDGE - GEORGINA SAID THAT THEY WOULD BE ABLE TO DO A TASTING THE LAST OF JULY 2…" at bounding box center [121, 129] width 198 height 14
select select "owner"
select select "custom_placeholder"
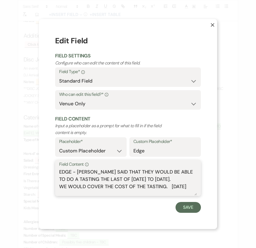
drag, startPoint x: 197, startPoint y: 185, endPoint x: 73, endPoint y: 172, distance: 124.4
click at [73, 172] on textarea "EDGE - GEORGINA SAID THAT THEY WOULD BE ABLE TO DO A TASTING THE LAST OF JULY 2…" at bounding box center [128, 181] width 138 height 27
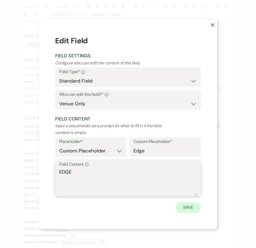
type textarea "EDGE"
click at [194, 205] on button "Save" at bounding box center [188, 207] width 25 height 11
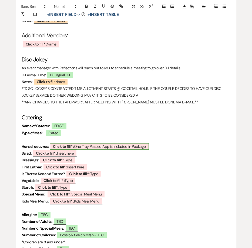
click at [81, 143] on span "Click to fill* : One Tray Passed App is Included in Package" at bounding box center [99, 146] width 99 height 7
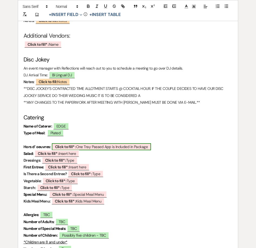
select select "owner"
select select "custom_placeholder"
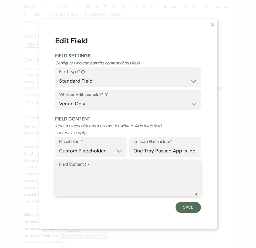
click at [77, 185] on textarea "Field Content Info" at bounding box center [128, 181] width 138 height 27
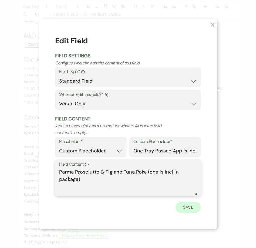
type textarea "Parma Prosciutto & Fig and Tuna Poke (one is incl in package)"
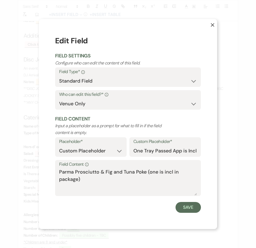
click at [196, 205] on button "Save" at bounding box center [188, 207] width 25 height 11
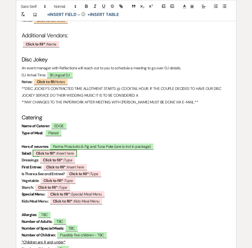
click at [56, 151] on b "Click to fill* :" at bounding box center [46, 153] width 21 height 5
select select "owner"
select select "custom_placeholder"
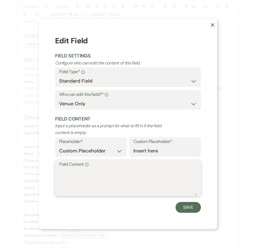
click at [87, 176] on textarea "Field Content Info" at bounding box center [128, 181] width 138 height 27
type textarea "Edge Salad"
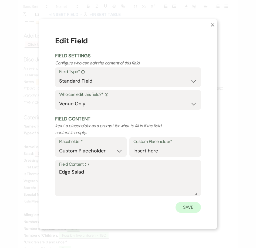
click at [185, 204] on button "Save" at bounding box center [188, 207] width 25 height 11
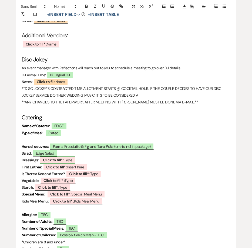
click at [59, 157] on b "Click to fill* :" at bounding box center [53, 159] width 21 height 5
select select "owner"
select select "Type"
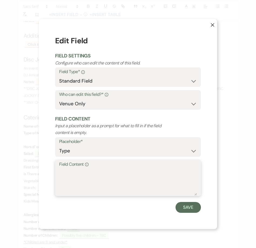
click at [87, 171] on textarea "Field Content Info" at bounding box center [128, 181] width 138 height 27
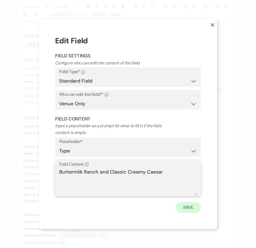
type textarea "Buttermilk Ranch and Classic Creamy Caesar"
click at [192, 207] on button "Save" at bounding box center [188, 207] width 25 height 11
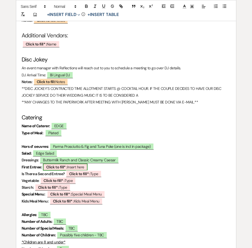
click at [74, 163] on span "Click to fill* : Insert here" at bounding box center [65, 166] width 45 height 7
select select "owner"
select select "custom_placeholder"
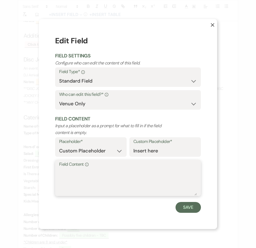
click at [79, 172] on textarea "Field Content Info" at bounding box center [128, 181] width 138 height 27
type textarea "Bone-in Drum and Thigh with Wild Mushroom Marsala"
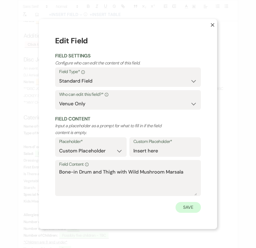
click at [188, 207] on button "Save" at bounding box center [188, 207] width 25 height 11
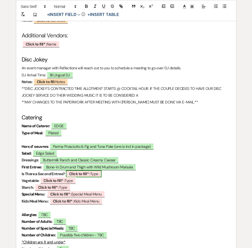
click at [88, 171] on b "Click to fill* :" at bounding box center [79, 173] width 21 height 5
select select "owner"
select select "Type"
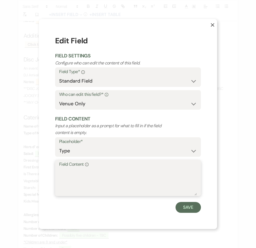
click at [91, 185] on textarea "Field Content Info" at bounding box center [128, 181] width 138 height 27
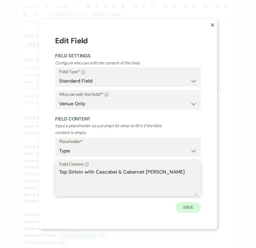
type textarea "Top Sirloin with Cascabel & Cabernet Demi Glace"
click at [188, 208] on button "Save" at bounding box center [188, 207] width 25 height 11
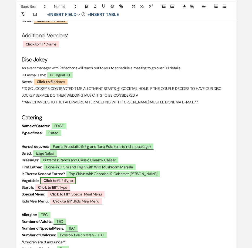
click at [64, 178] on b "Click to fill* :" at bounding box center [54, 180] width 21 height 5
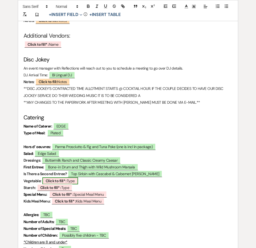
select select "owner"
select select "Type"
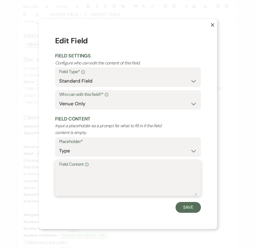
click at [105, 174] on textarea "Field Content Info" at bounding box center [128, 181] width 138 height 27
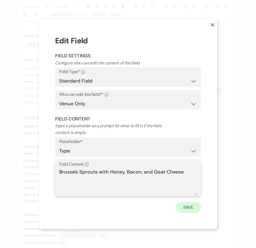
type textarea "Brussels Sprouts with Honey, Bacon, and Goat Cheese"
click at [179, 203] on button "Save" at bounding box center [188, 207] width 25 height 11
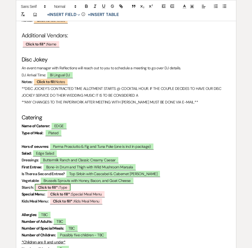
click at [55, 185] on b "Click to fill* :" at bounding box center [48, 187] width 21 height 5
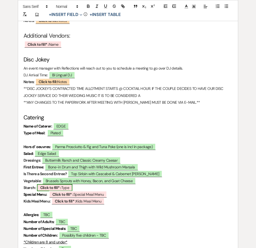
select select "owner"
select select "Type"
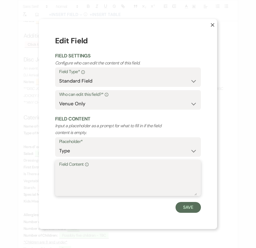
click at [89, 175] on textarea "Field Content Info" at bounding box center [128, 181] width 138 height 27
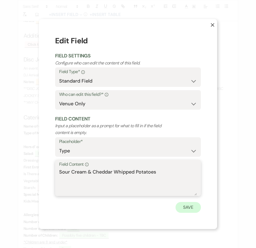
type textarea "Sour Cream & Cheddar Whipped Potatoes"
click at [182, 206] on button "Save" at bounding box center [188, 207] width 25 height 11
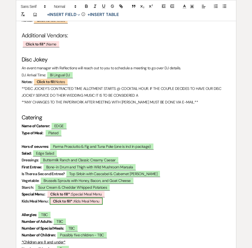
click at [53, 197] on span "Click to fill* : Kids Meal Menu" at bounding box center [76, 200] width 53 height 7
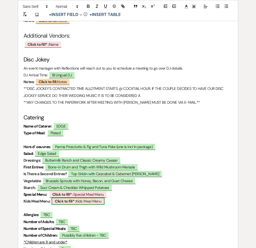
select select "owner"
select select "custom_placeholder"
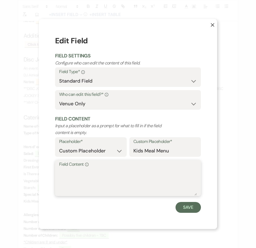
click at [86, 179] on textarea "Field Content Info" at bounding box center [128, 181] width 138 height 27
type textarea "Standard"
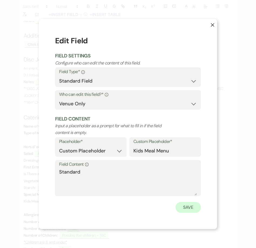
click at [184, 205] on button "Save" at bounding box center [188, 207] width 25 height 11
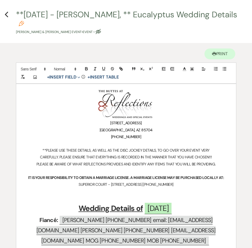
scroll to position [0, 0]
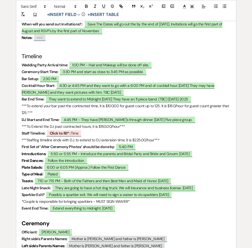
scroll to position [501, 0]
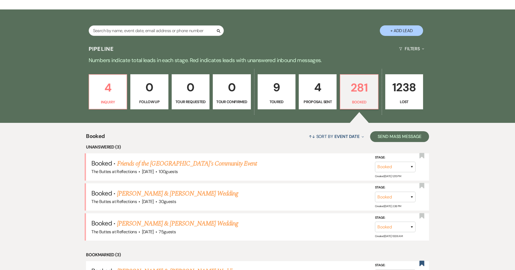
scroll to position [126, 0]
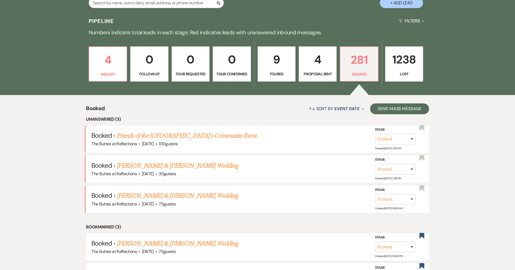
click at [326, 53] on p "4" at bounding box center [317, 60] width 31 height 18
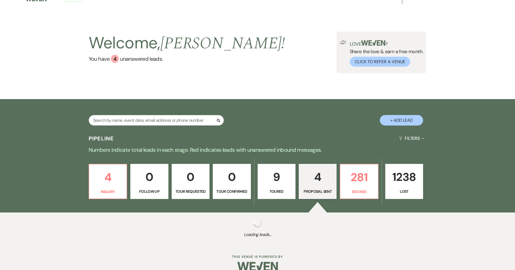
select select "6"
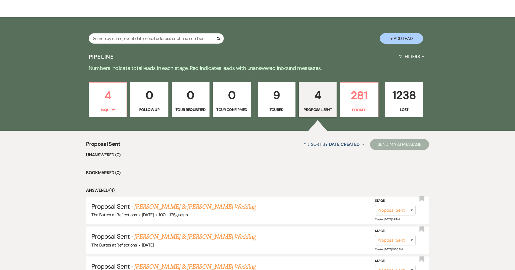
scroll to position [118, 0]
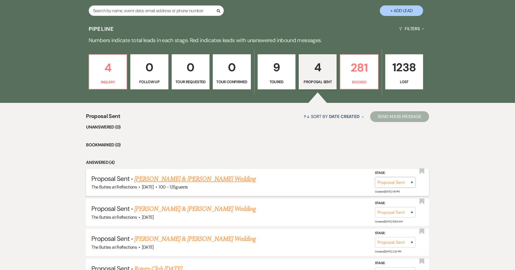
click at [391, 185] on select "Inquiry Follow Up Tour Requested Tour Confirmed Toured Proposal Sent Booked Lost" at bounding box center [395, 182] width 41 height 11
select select "7"
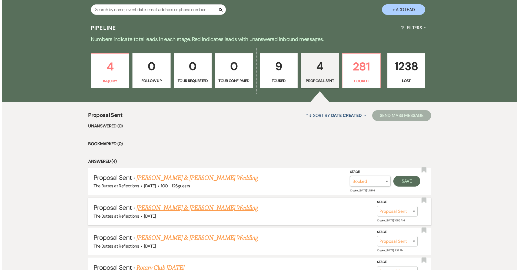
scroll to position [161, 0]
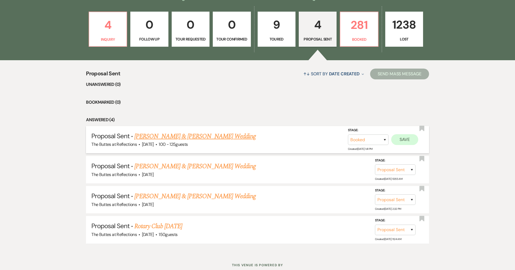
click at [408, 138] on button "Save" at bounding box center [404, 139] width 27 height 11
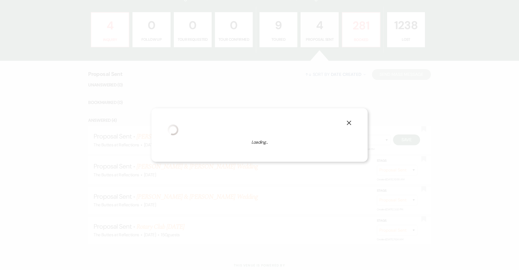
select select "665"
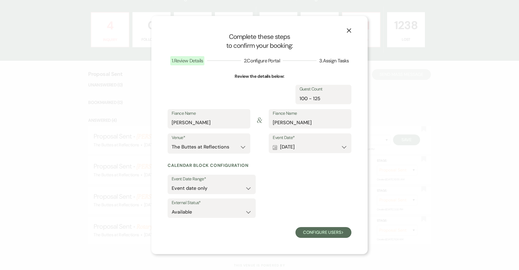
select select "1"
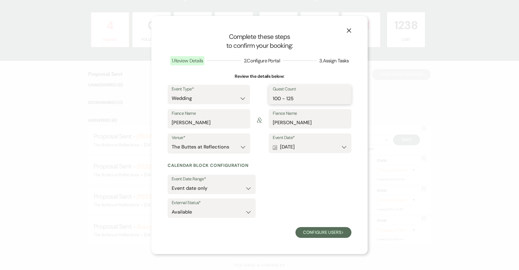
click at [301, 99] on input "100 - 125" at bounding box center [310, 98] width 75 height 11
type input "100"
click at [336, 199] on div "External Status* Available Unavailable" at bounding box center [260, 210] width 184 height 22
select select "false"
click at [309, 237] on button "Configure users Next" at bounding box center [323, 232] width 56 height 11
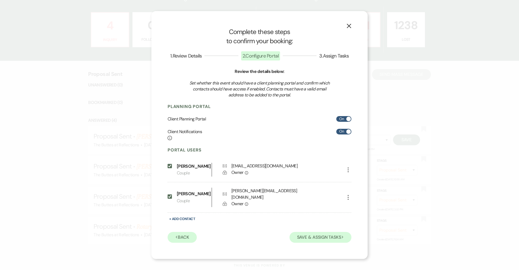
click at [300, 233] on button "Save & Assign Tasks Next" at bounding box center [321, 237] width 62 height 11
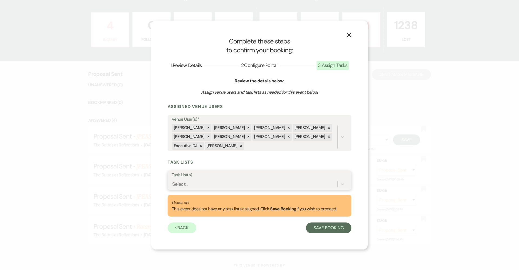
click at [230, 185] on div "Select..." at bounding box center [255, 183] width 166 height 9
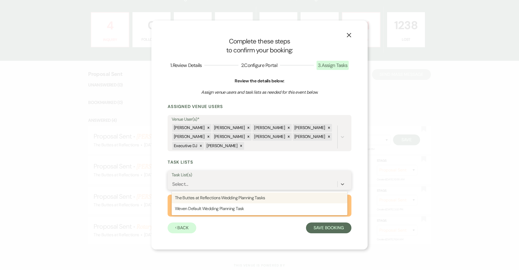
click at [225, 193] on div "The Buttes at Reflections Wedding Planning Tasks" at bounding box center [260, 198] width 176 height 11
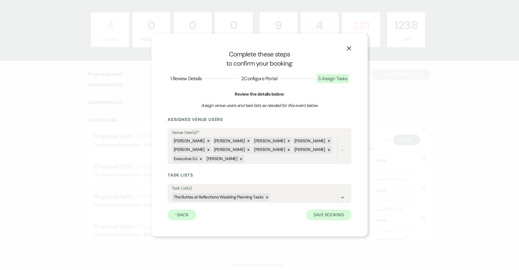
click at [316, 216] on button "Save Booking" at bounding box center [328, 215] width 45 height 11
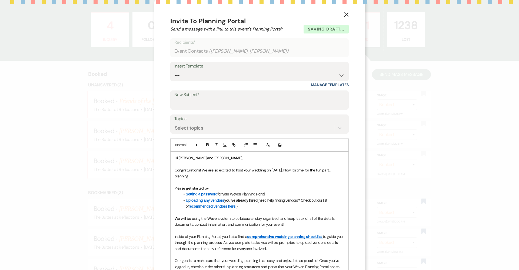
select select "14"
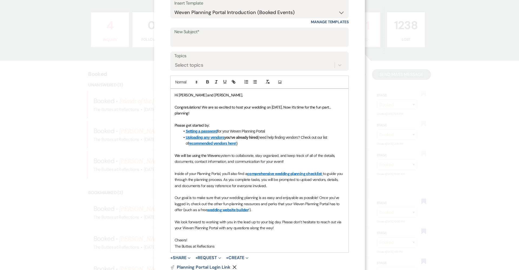
scroll to position [104, 0]
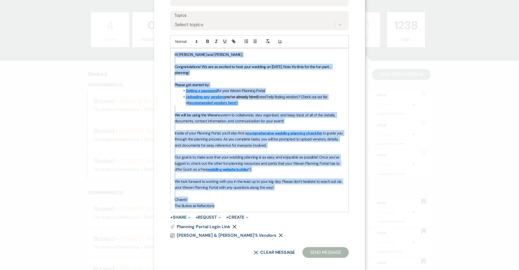
drag, startPoint x: 219, startPoint y: 202, endPoint x: 173, endPoint y: 51, distance: 157.8
click at [173, 51] on div "Hi Danielle and Tommy, Congratulations! We are so excited to host your wedding …" at bounding box center [260, 130] width 178 height 164
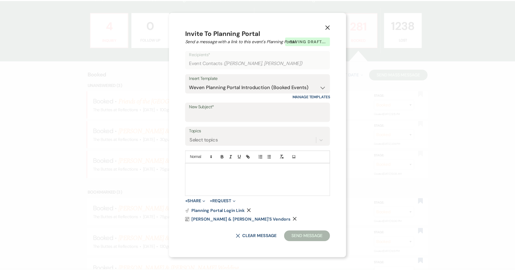
scroll to position [0, 0]
click at [212, 113] on input "New Subject*" at bounding box center [260, 116] width 138 height 11
type input "Booked!"
click at [231, 176] on div at bounding box center [259, 180] width 145 height 32
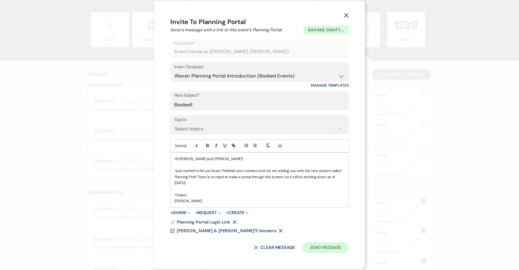
click at [329, 252] on button "Send Message" at bounding box center [325, 247] width 46 height 11
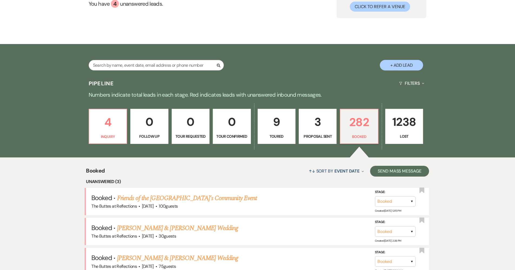
scroll to position [94, 0]
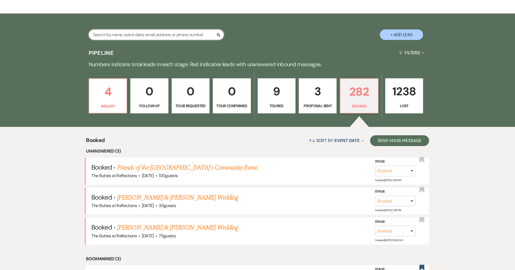
click at [126, 35] on input "text" at bounding box center [156, 34] width 135 height 11
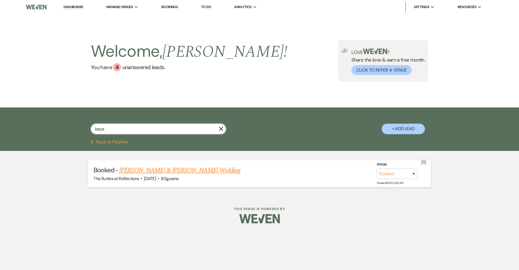
type input "bays"
click at [134, 171] on link "[PERSON_NAME] & [PERSON_NAME] Wedding" at bounding box center [179, 171] width 121 height 10
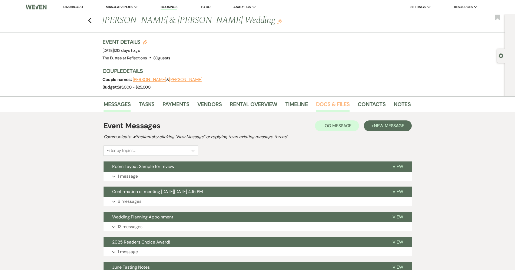
click at [338, 105] on link "Docs & Files" at bounding box center [333, 106] width 34 height 12
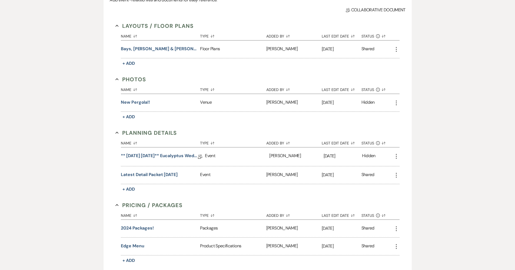
scroll to position [145, 0]
click at [171, 172] on button "Latest Detail Packet 08-05-2025" at bounding box center [149, 174] width 57 height 6
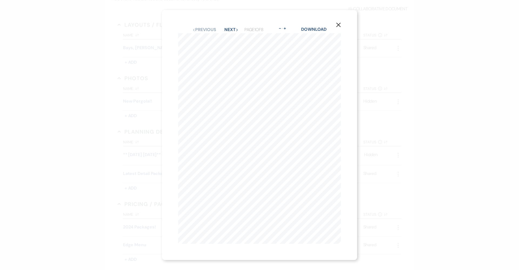
click at [338, 24] on icon "X" at bounding box center [338, 24] width 5 height 5
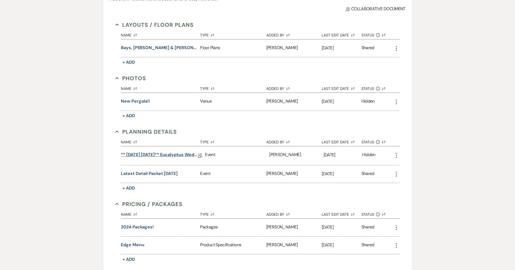
click at [155, 155] on link "** 08.03.2025 03.21.2026** Eucalyptus Wedding Details" at bounding box center [159, 156] width 77 height 8
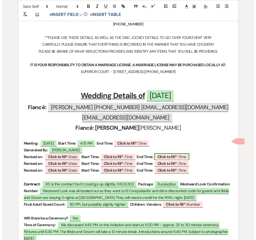
scroll to position [141, 0]
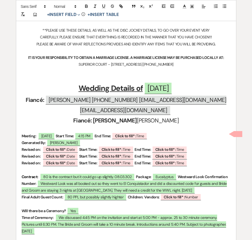
click at [158, 188] on span "Westward Look was all booked out so they went to El Conquistador and did a disc…" at bounding box center [124, 187] width 205 height 14
select select "owner"
select select "custom_placeholder"
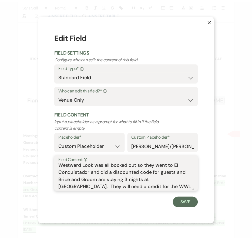
scroll to position [0, 0]
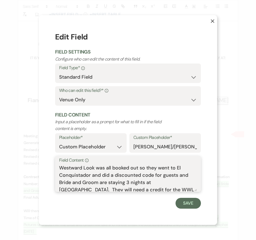
drag, startPoint x: 170, startPoint y: 185, endPoint x: 43, endPoint y: 158, distance: 129.3
click at [43, 158] on div "X Edit Field Field Settings Configure who can edit the content of this field. F…" at bounding box center [128, 119] width 178 height 209
click at [209, 22] on button "X" at bounding box center [208, 23] width 17 height 16
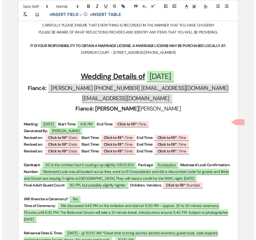
scroll to position [182, 0]
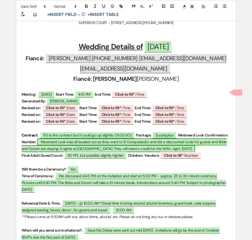
click at [100, 141] on span "Westward Look was all booked out so they went to El Conquistador and did a disc…" at bounding box center [124, 145] width 205 height 14
select select "owner"
select select "custom_placeholder"
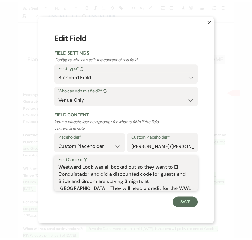
scroll to position [2, 0]
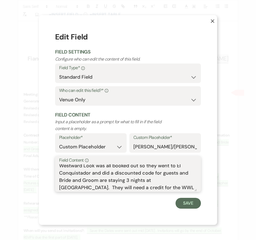
drag, startPoint x: 59, startPoint y: 166, endPoint x: 203, endPoint y: 198, distance: 147.2
click at [203, 198] on div "X Edit Field Field Settings Configure who can edit the content of this field. F…" at bounding box center [128, 119] width 178 height 209
click at [214, 22] on icon "X" at bounding box center [213, 21] width 4 height 4
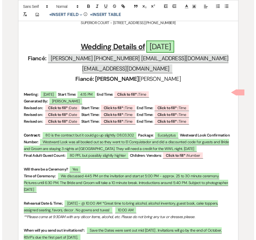
scroll to position [181, 0]
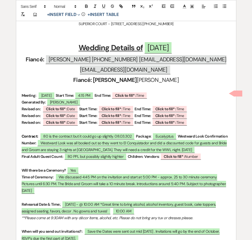
click at [173, 141] on span "Westward Look was all booked out so they went to El Conquistador and did a disc…" at bounding box center [124, 146] width 205 height 14
select select "owner"
select select "custom_placeholder"
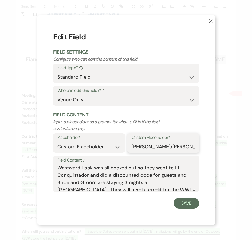
click at [173, 142] on input "Felicia/Chris will enter this information" at bounding box center [164, 147] width 64 height 11
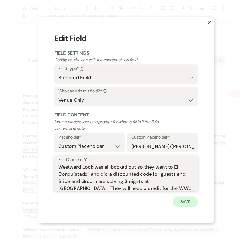
scroll to position [2, 0]
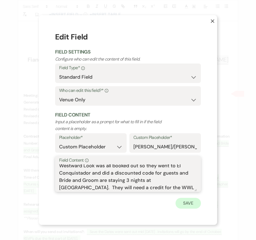
drag, startPoint x: 59, startPoint y: 167, endPoint x: 198, endPoint y: 204, distance: 143.3
click at [198, 204] on form "Edit Field Field Settings Configure who can edit the content of this field. Fie…" at bounding box center [128, 119] width 146 height 177
click at [190, 202] on button "Save" at bounding box center [188, 203] width 25 height 11
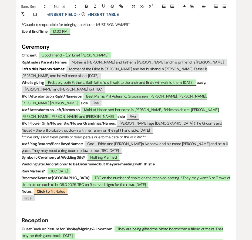
scroll to position [605, 0]
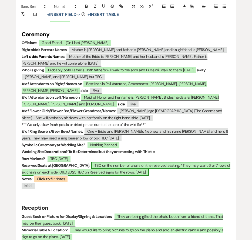
click at [193, 162] on span "TBC on the number of chairs on the reserved seating. *They may want 6 or 7 rows…" at bounding box center [126, 169] width 209 height 14
select select "owner"
select select "Type"
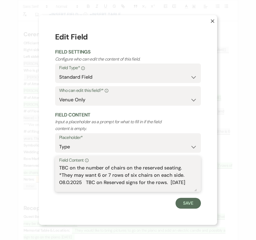
drag, startPoint x: 62, startPoint y: 174, endPoint x: 198, endPoint y: 183, distance: 136.0
click at [198, 183] on div "Field Content Info TBC on the number of chairs on the reserved seating. *They m…" at bounding box center [128, 174] width 146 height 36
click at [195, 204] on button "Save" at bounding box center [188, 203] width 25 height 11
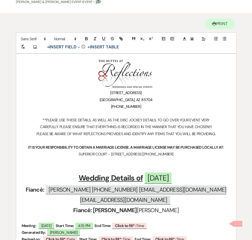
scroll to position [0, 0]
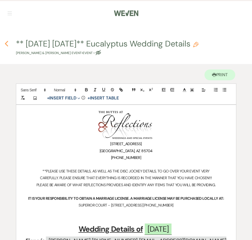
click at [6, 45] on use "button" at bounding box center [7, 44] width 4 height 6
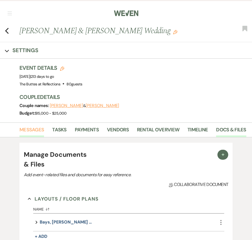
click at [32, 129] on link "Messages" at bounding box center [31, 131] width 25 height 11
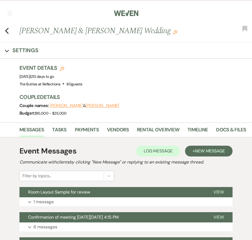
scroll to position [44, 0]
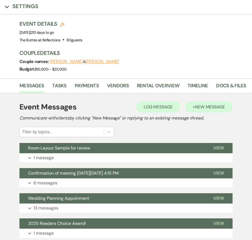
click at [213, 103] on button "+ New Message" at bounding box center [209, 107] width 48 height 11
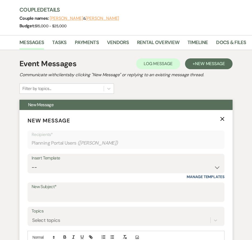
scroll to position [99, 0]
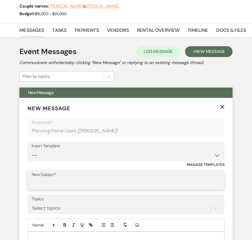
click at [48, 182] on input "New Subject*" at bounding box center [126, 184] width 189 height 11
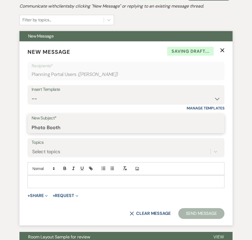
scroll to position [196, 0]
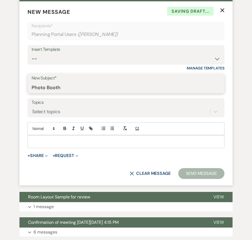
type input "Photo Booth"
click at [89, 142] on p at bounding box center [126, 142] width 188 height 6
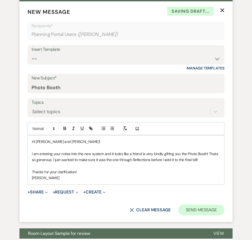
click at [191, 211] on button "Send Message" at bounding box center [201, 210] width 46 height 11
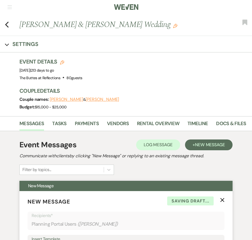
scroll to position [0, 0]
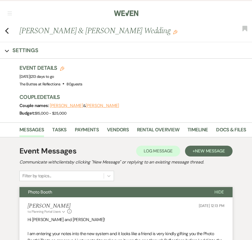
click at [176, 97] on h3 "Couple Details" at bounding box center [132, 97] width 227 height 8
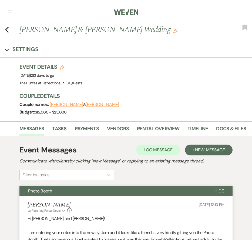
scroll to position [98, 0]
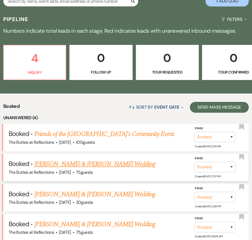
scroll to position [127, 0]
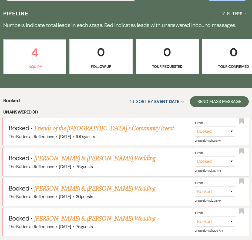
click at [91, 154] on link "[PERSON_NAME] & [PERSON_NAME] Wedding" at bounding box center [94, 159] width 121 height 10
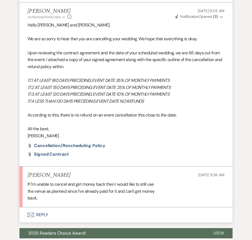
scroll to position [621, 0]
